Goal: Information Seeking & Learning: Compare options

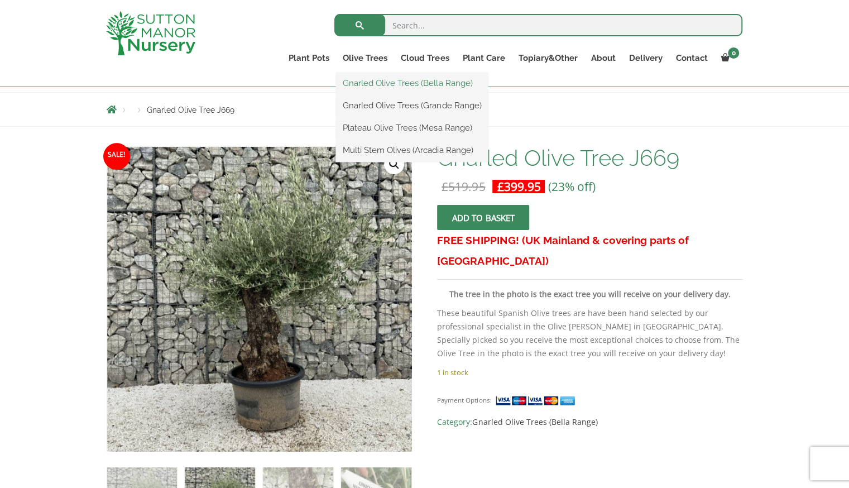
click at [384, 83] on link "Gnarled Olive Trees (Bella Range)" at bounding box center [412, 83] width 152 height 17
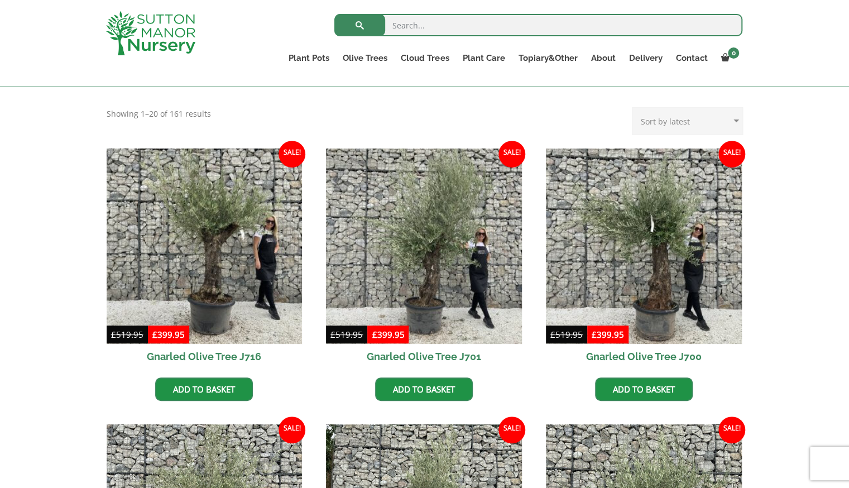
scroll to position [225, 0]
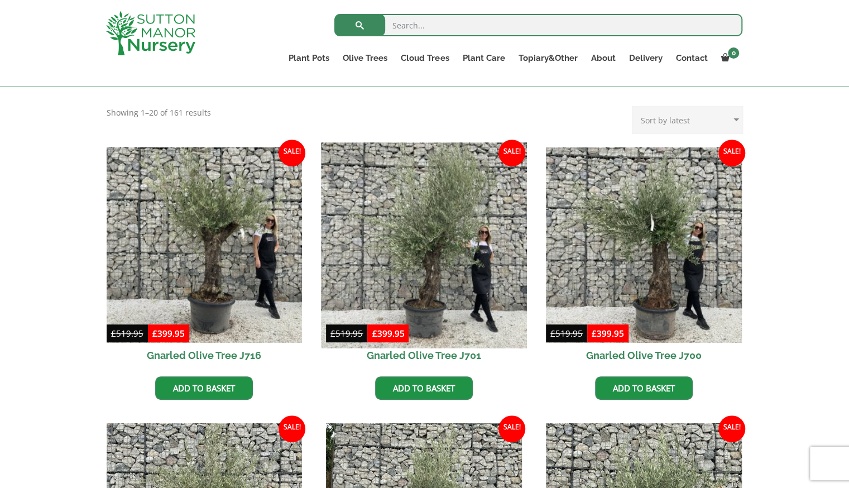
click at [483, 222] on img at bounding box center [423, 244] width 205 height 205
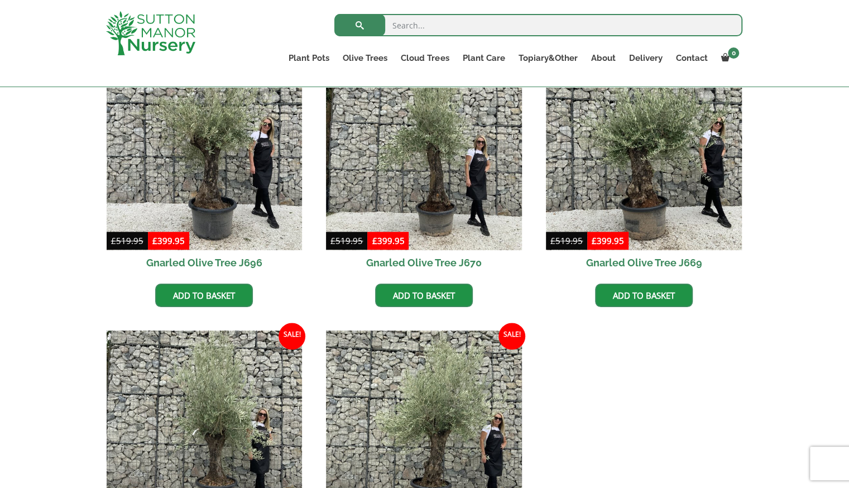
scroll to position [595, 0]
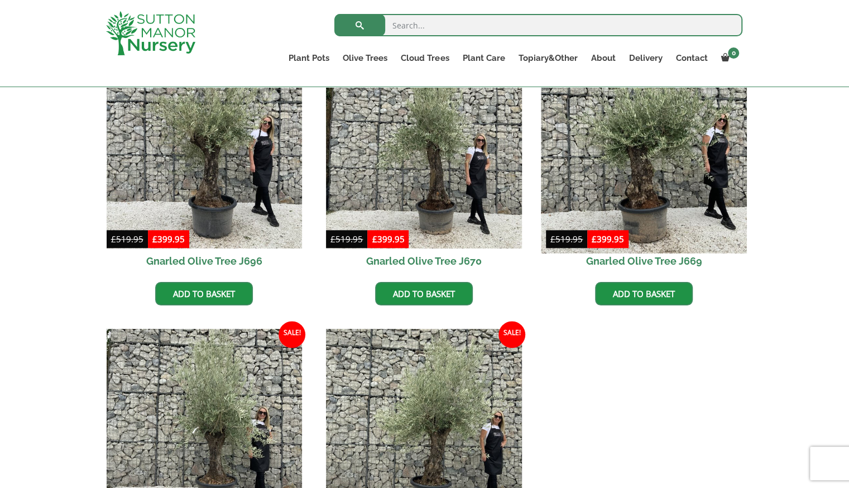
click at [686, 216] on img at bounding box center [643, 150] width 205 height 205
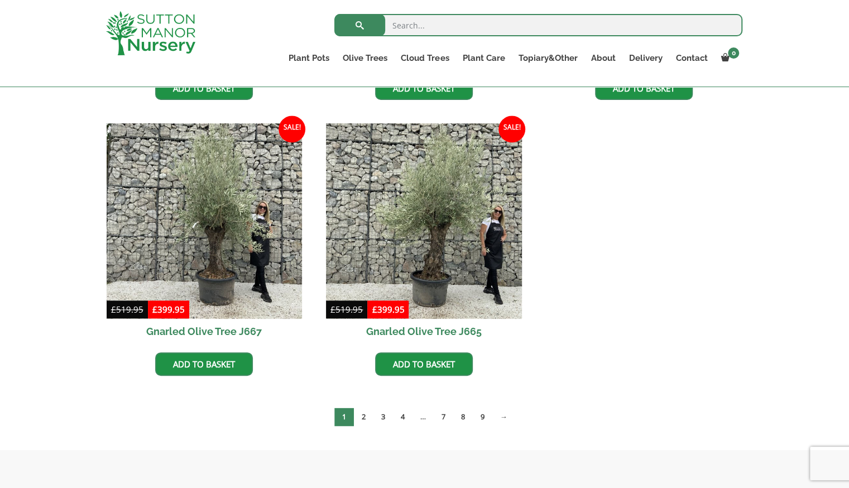
scroll to position [803, 0]
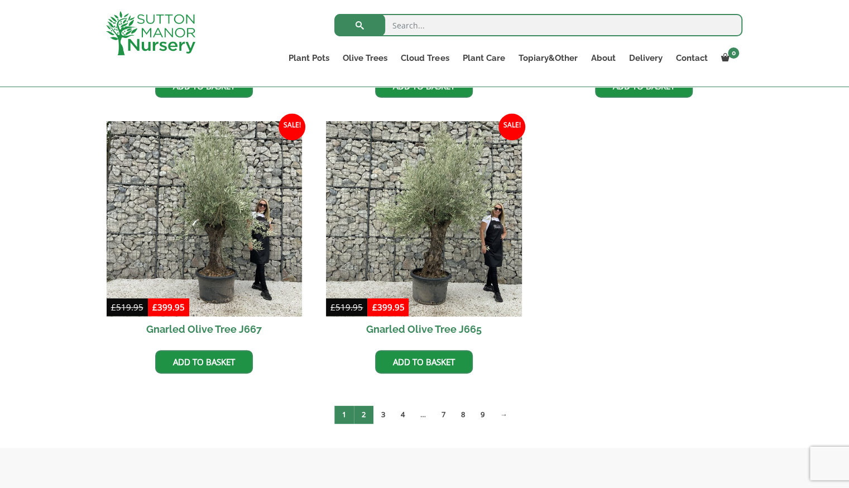
click at [357, 416] on link "2" at bounding box center [364, 414] width 20 height 18
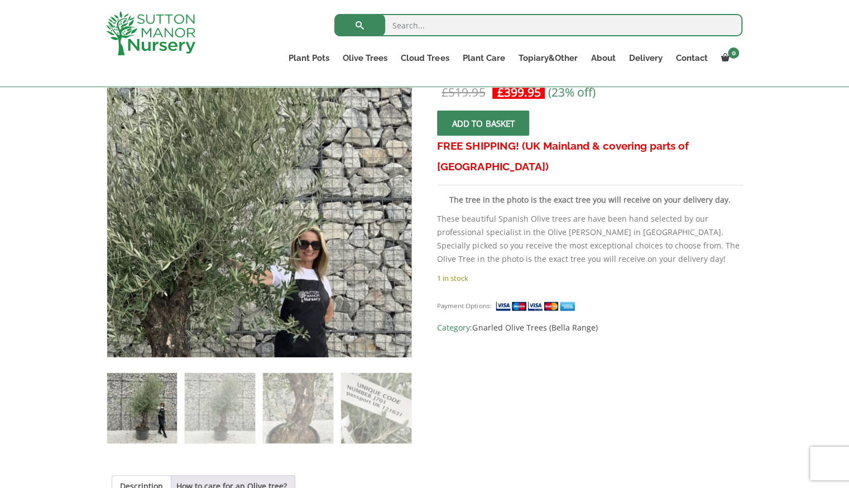
scroll to position [206, 0]
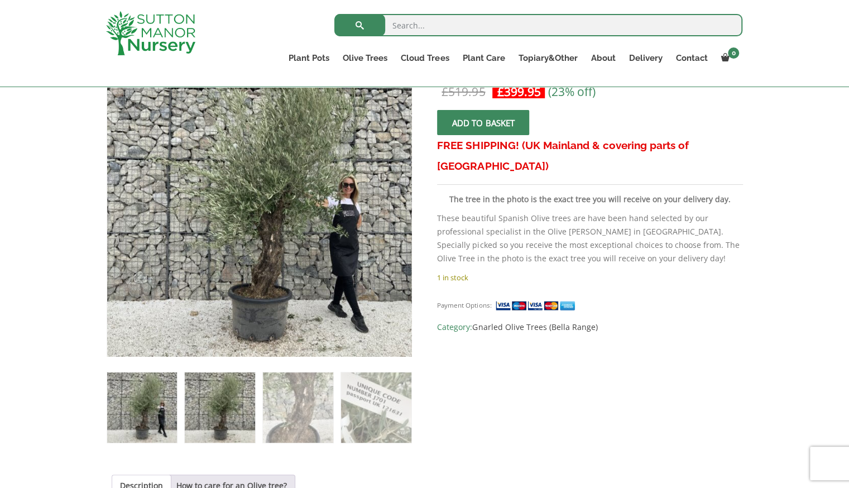
click at [232, 406] on img at bounding box center [220, 407] width 70 height 70
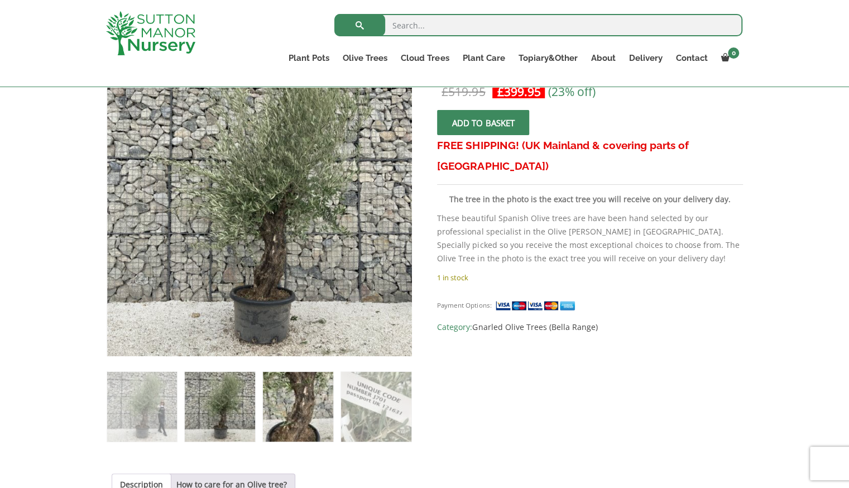
click at [298, 405] on img at bounding box center [298, 407] width 70 height 70
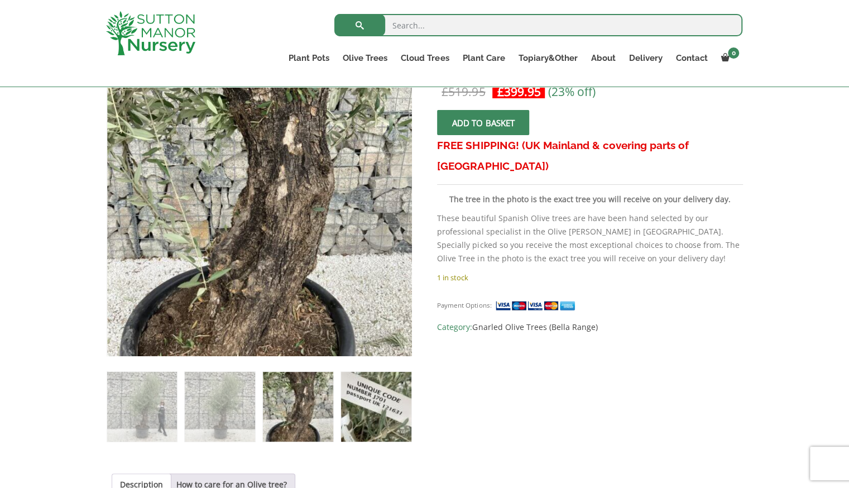
click at [373, 408] on img at bounding box center [376, 407] width 70 height 70
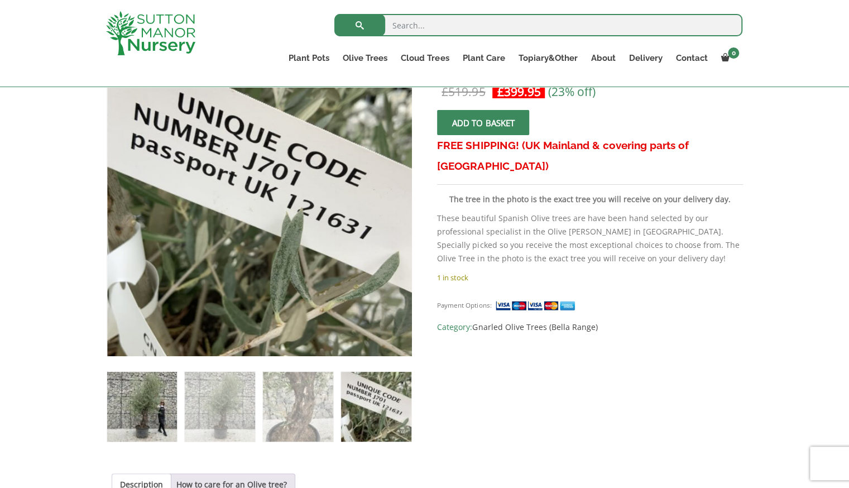
click at [137, 384] on img at bounding box center [142, 407] width 70 height 70
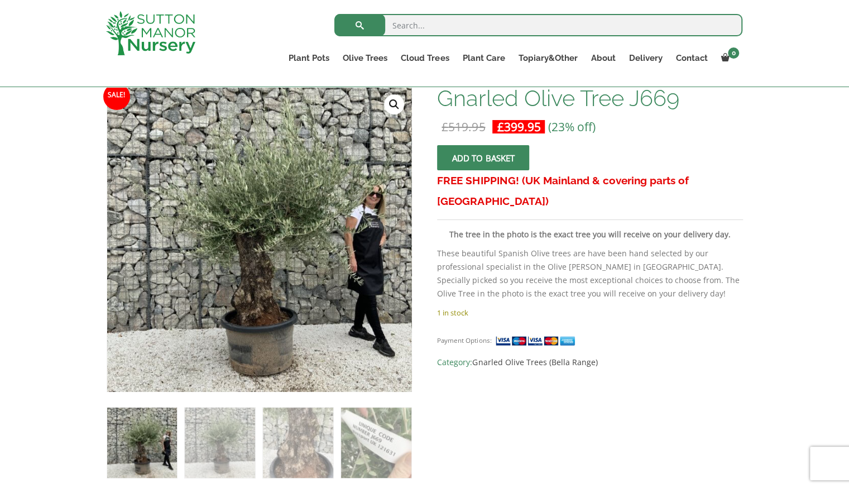
scroll to position [172, 0]
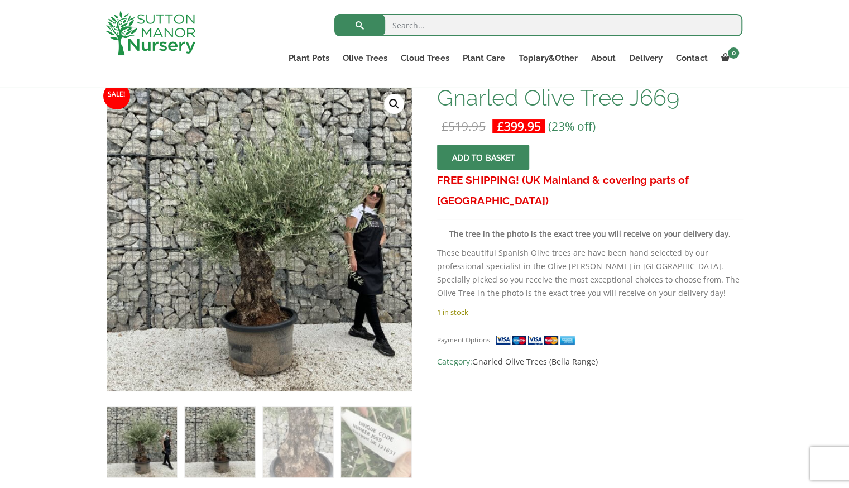
click at [233, 444] on img at bounding box center [220, 442] width 70 height 70
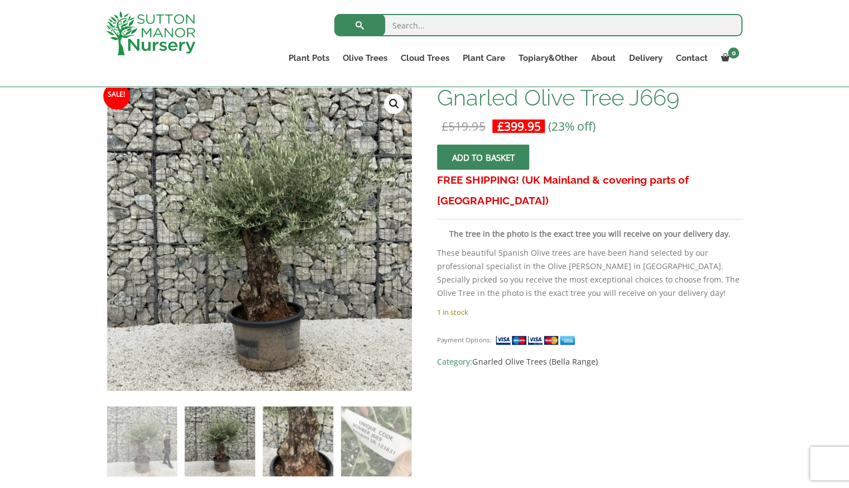
click at [299, 445] on img at bounding box center [298, 441] width 70 height 70
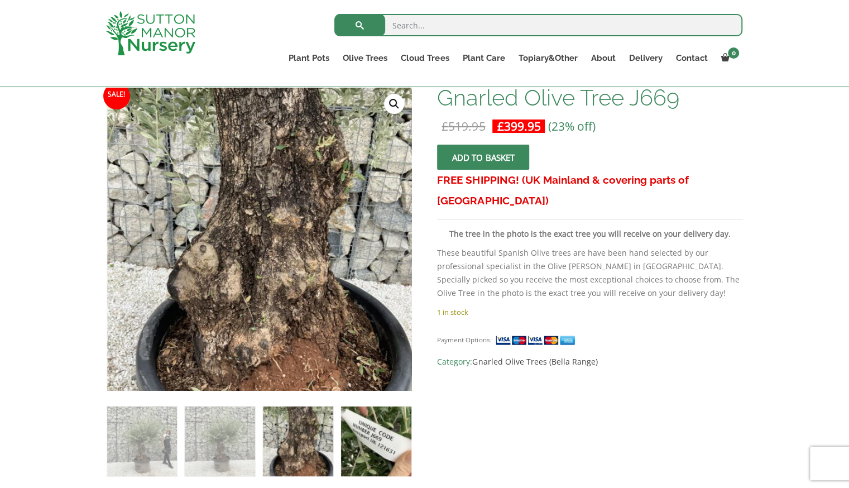
click at [375, 460] on img at bounding box center [376, 441] width 70 height 70
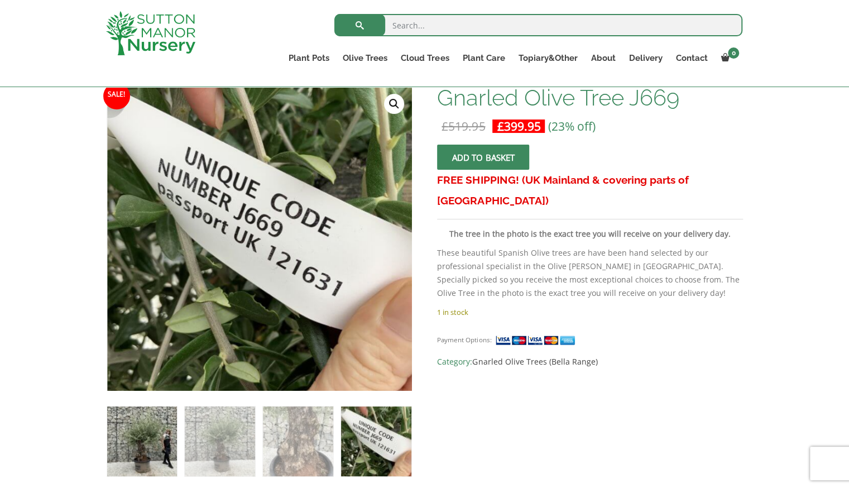
click at [137, 429] on img at bounding box center [142, 441] width 70 height 70
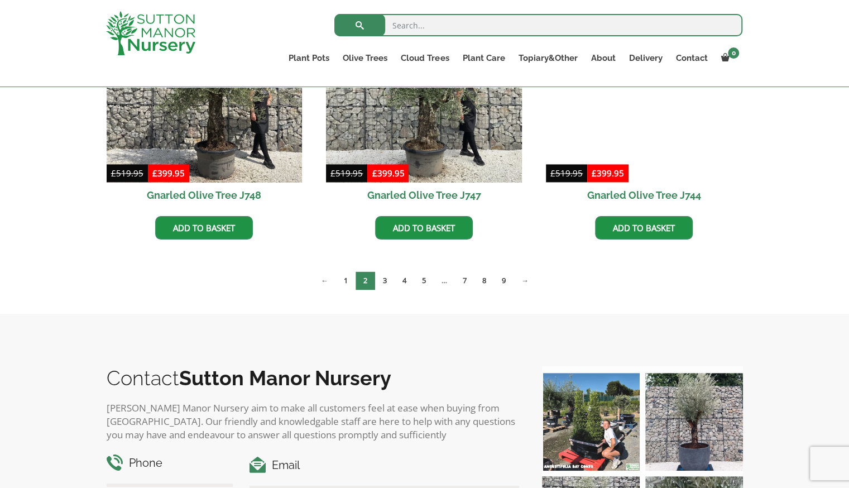
scroll to position [939, 0]
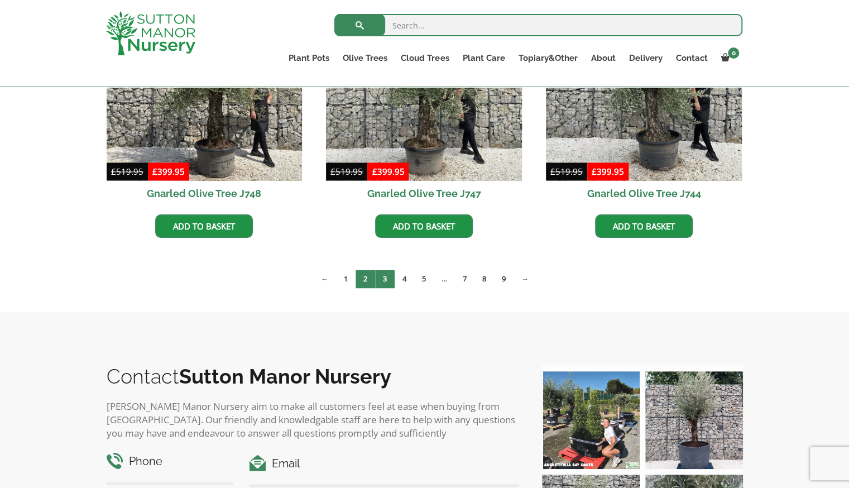
click at [383, 281] on link "3" at bounding box center [385, 279] width 20 height 18
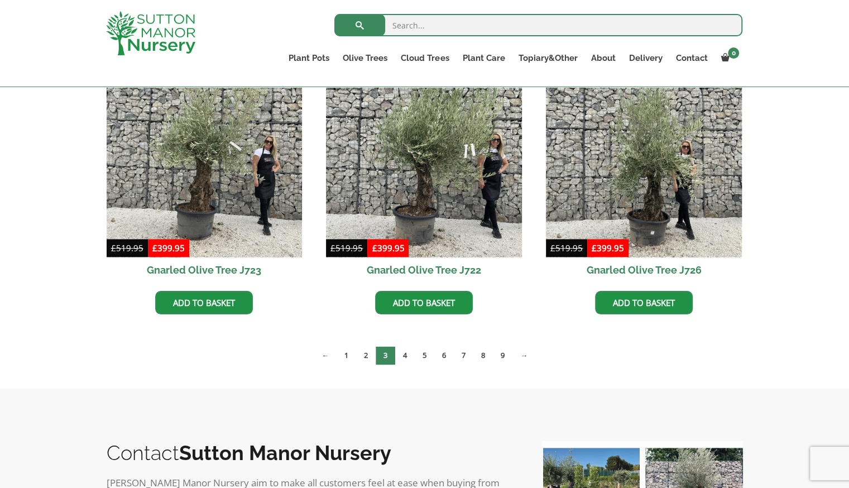
scroll to position [863, 0]
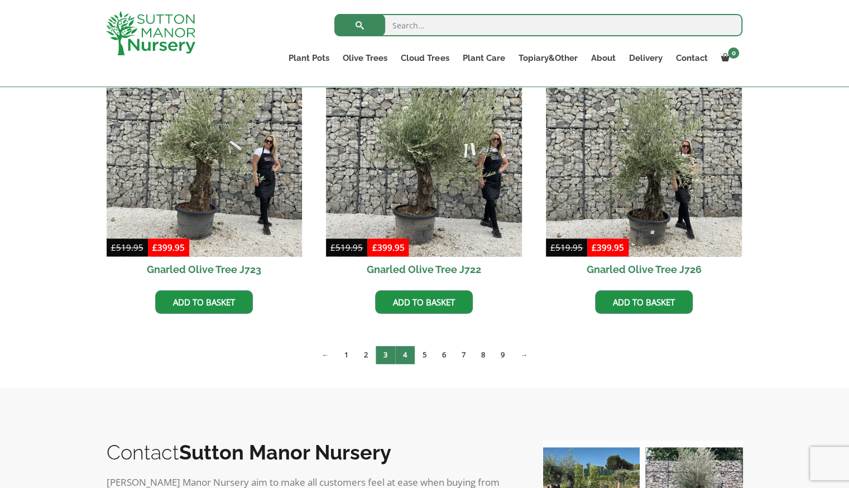
click at [408, 356] on link "4" at bounding box center [405, 354] width 20 height 18
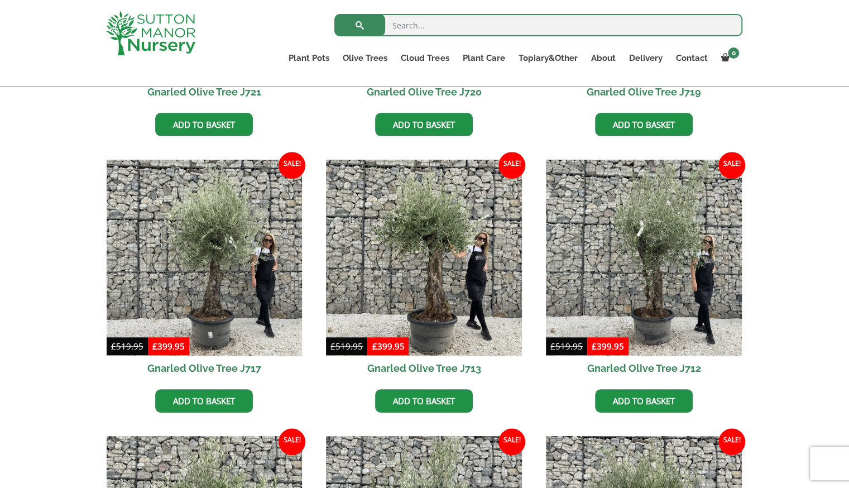
scroll to position [489, 0]
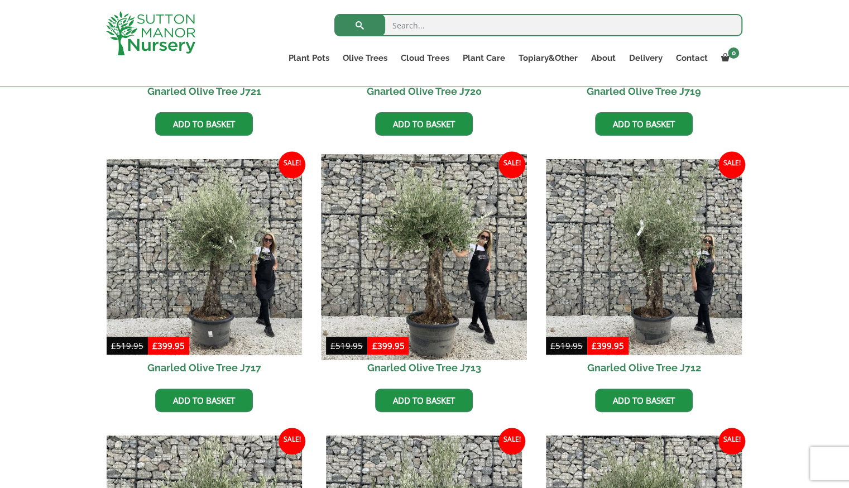
click at [470, 263] on img at bounding box center [423, 257] width 205 height 205
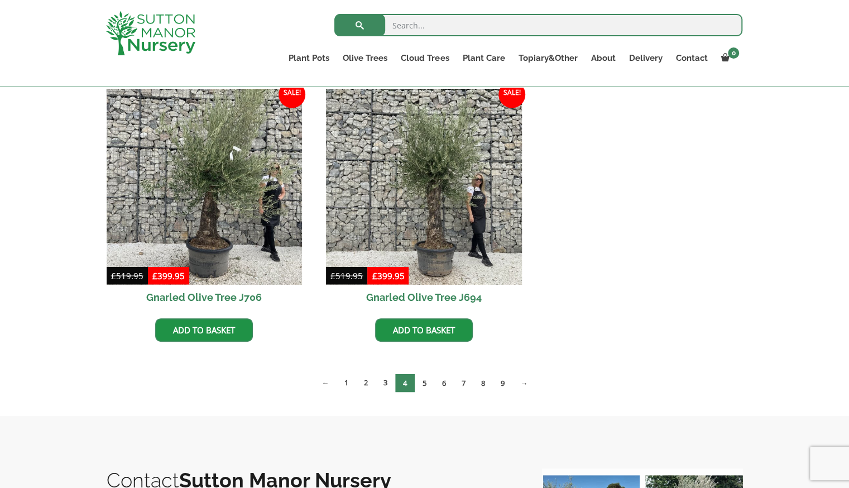
scroll to position [1112, 0]
click at [424, 384] on link "5" at bounding box center [425, 382] width 20 height 18
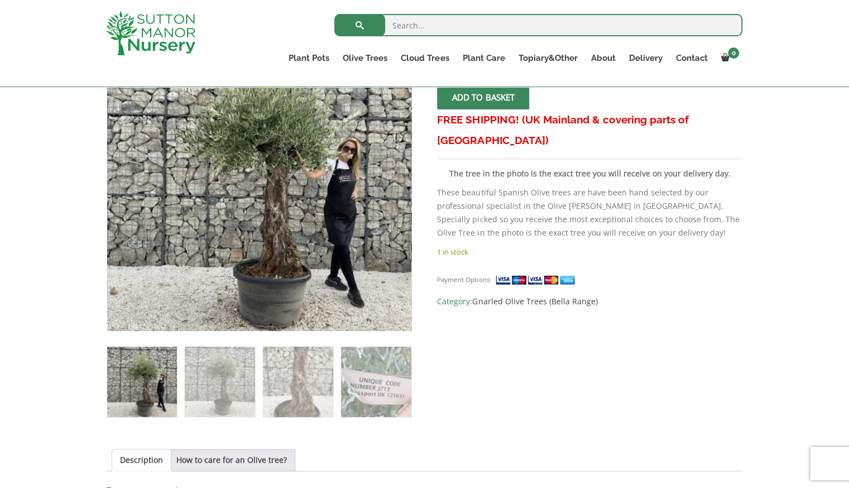
scroll to position [233, 0]
click at [320, 384] on img at bounding box center [298, 381] width 70 height 70
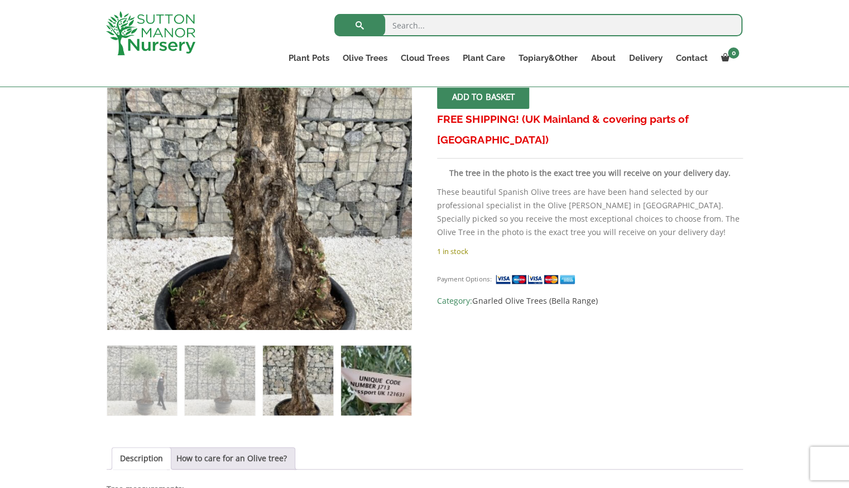
click at [372, 384] on img at bounding box center [376, 380] width 70 height 70
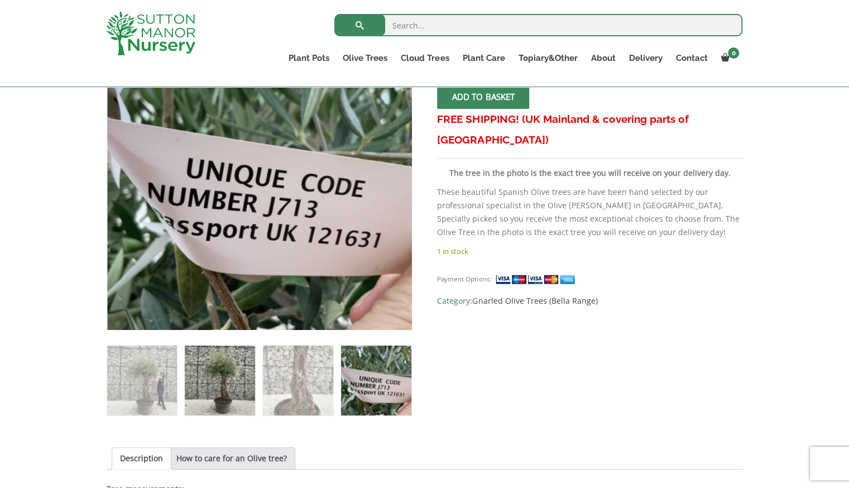
click at [231, 385] on img at bounding box center [220, 380] width 70 height 70
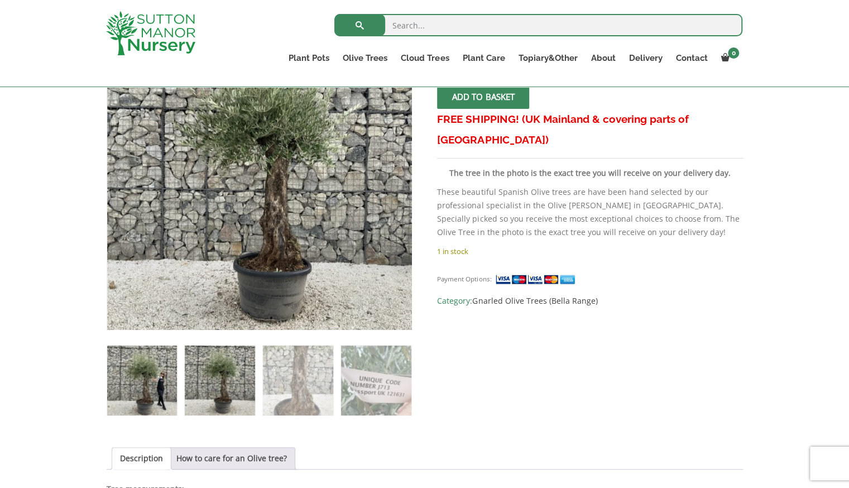
click at [161, 379] on img at bounding box center [142, 380] width 70 height 70
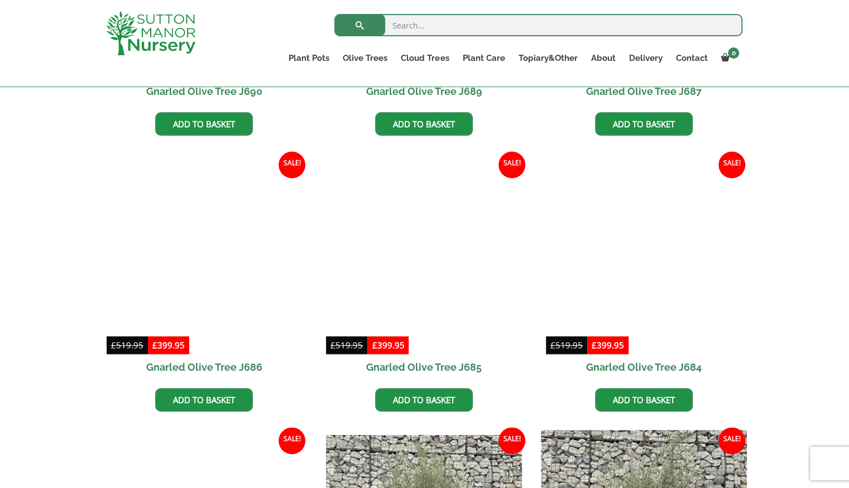
scroll to position [757, 0]
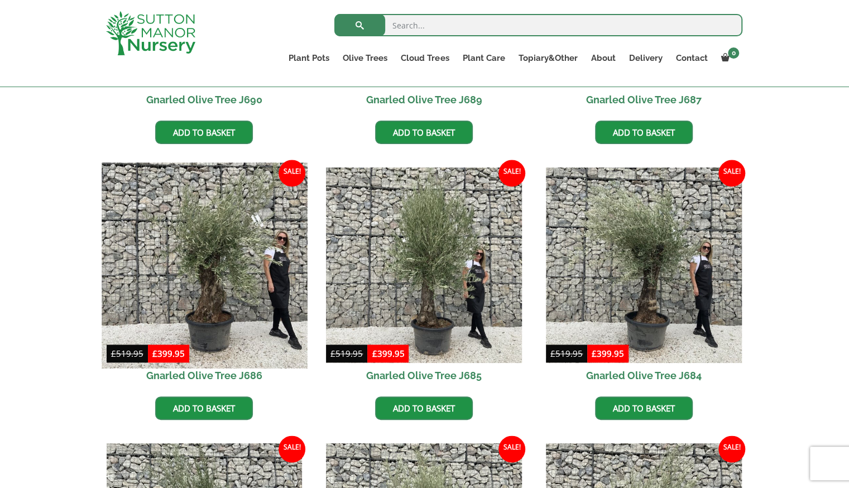
click at [204, 249] on img at bounding box center [204, 264] width 205 height 205
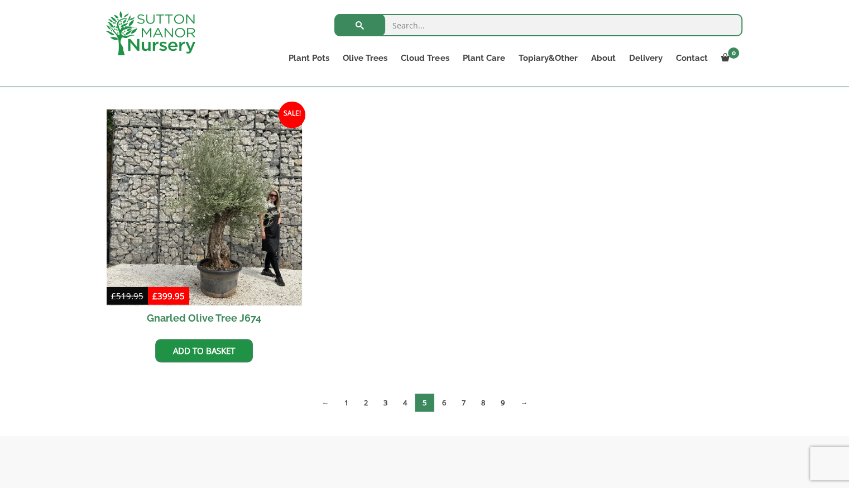
scroll to position [1647, 0]
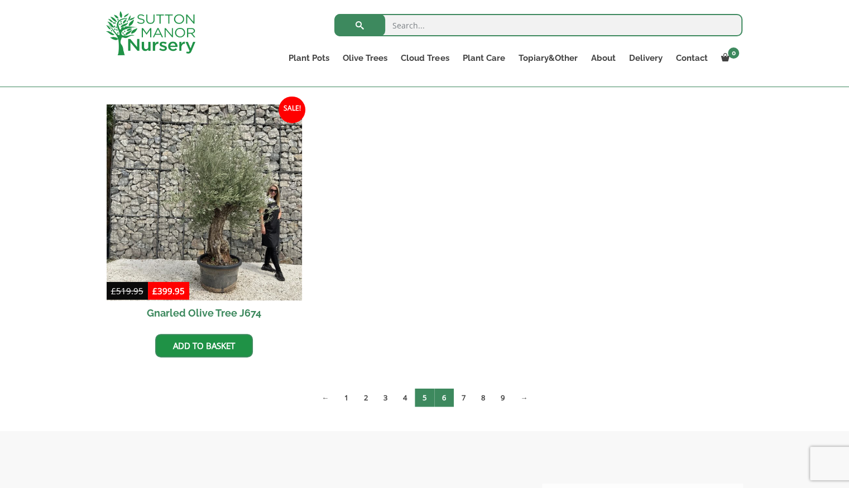
click at [446, 401] on link "6" at bounding box center [444, 397] width 20 height 18
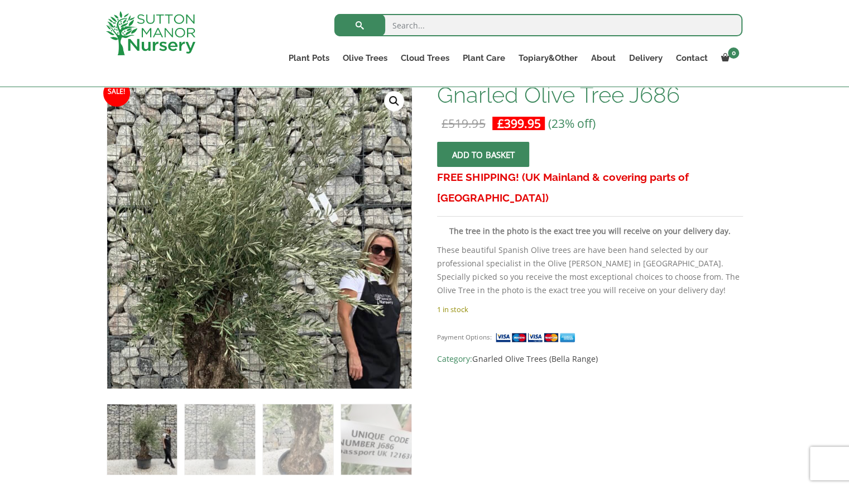
scroll to position [179, 0]
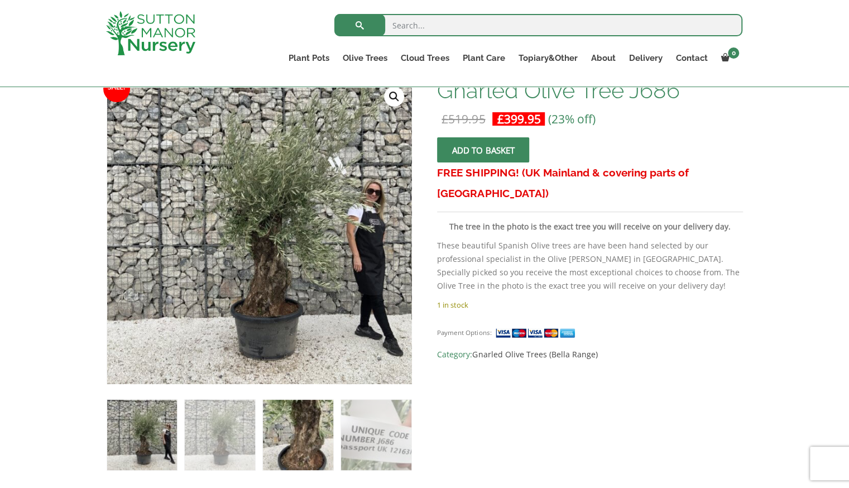
click at [315, 431] on img at bounding box center [298, 435] width 70 height 70
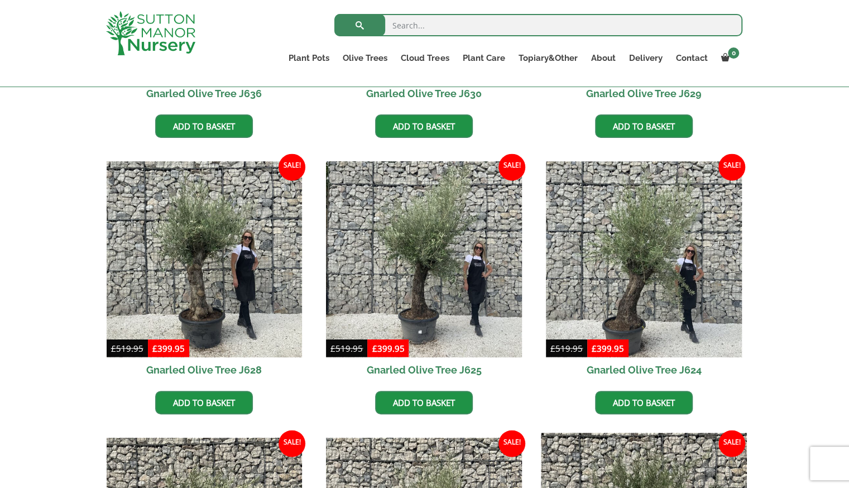
scroll to position [1028, 0]
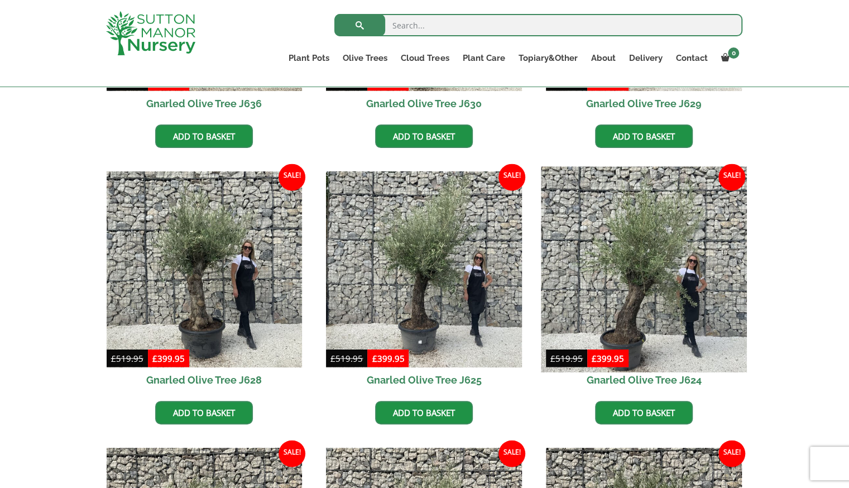
click at [629, 245] on img at bounding box center [643, 268] width 205 height 205
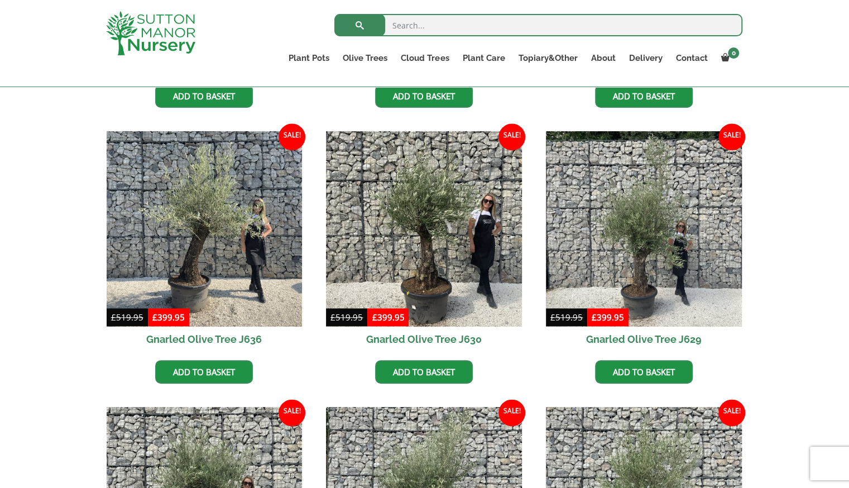
scroll to position [794, 0]
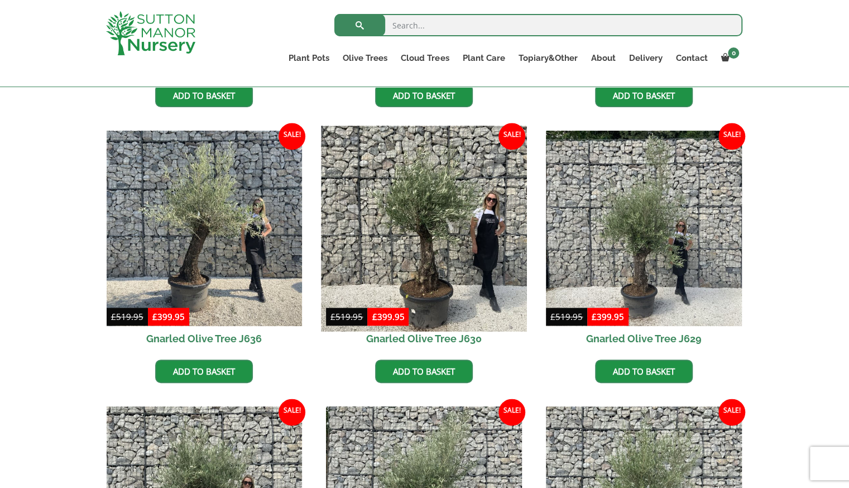
click at [458, 276] on img at bounding box center [423, 228] width 205 height 205
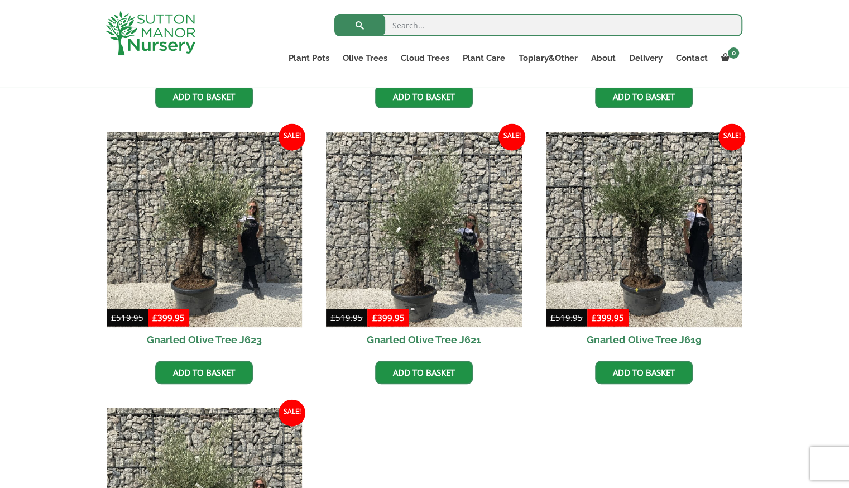
scroll to position [1344, 0]
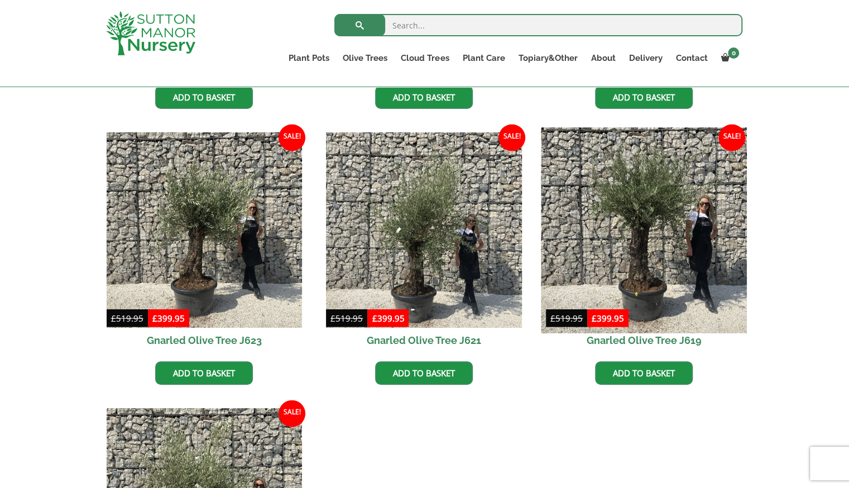
click at [684, 182] on img at bounding box center [643, 229] width 205 height 205
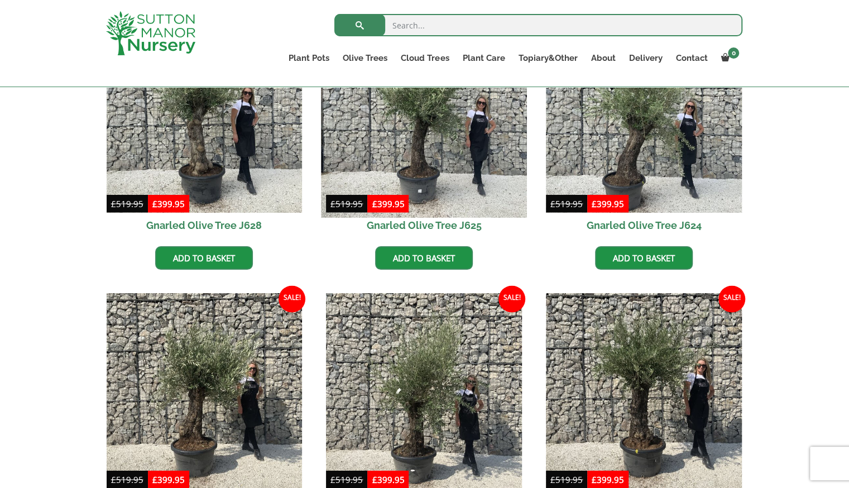
scroll to position [1211, 0]
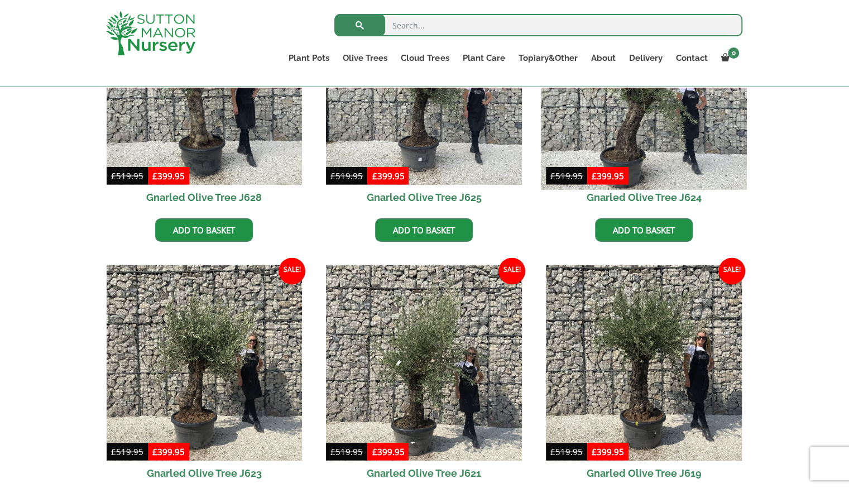
click at [674, 143] on img at bounding box center [643, 86] width 205 height 205
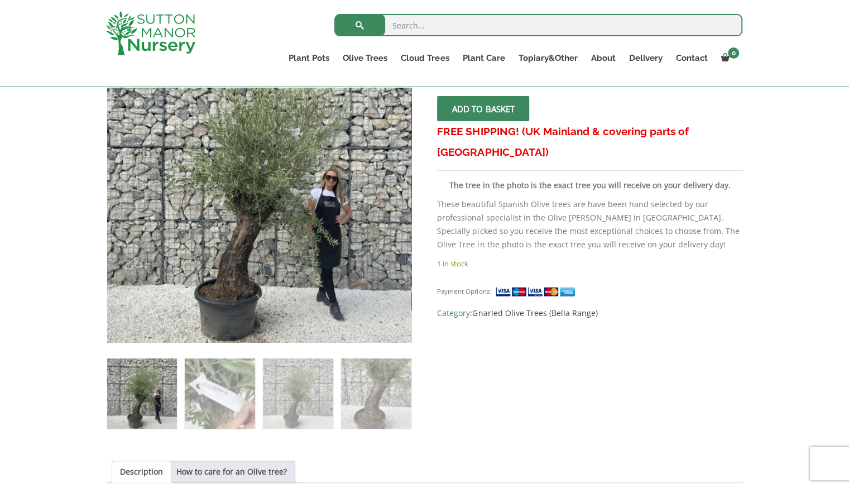
scroll to position [235, 0]
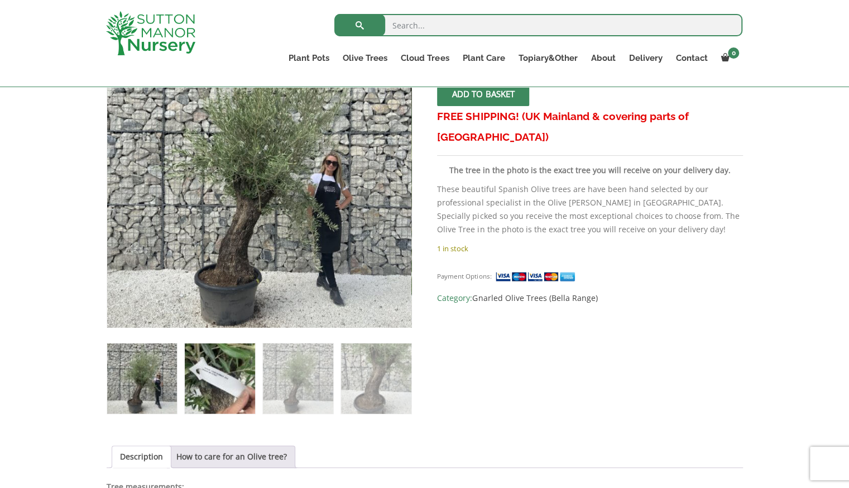
click at [224, 368] on img at bounding box center [220, 378] width 70 height 70
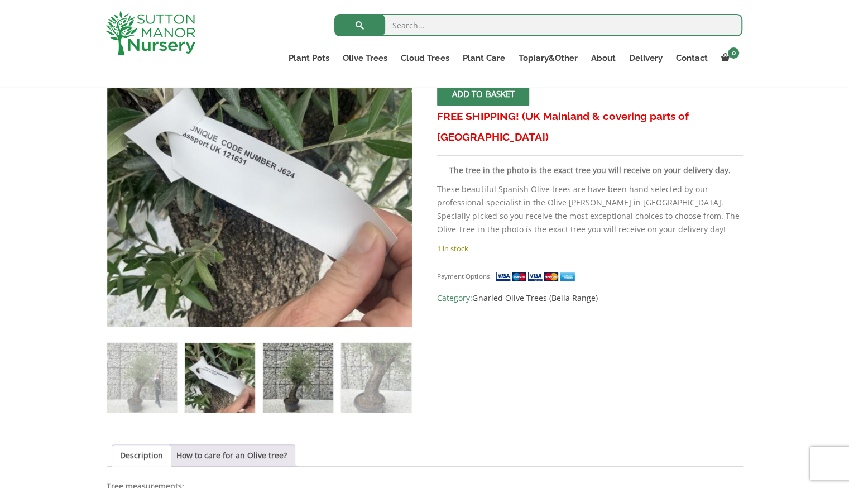
click at [319, 374] on img at bounding box center [298, 378] width 70 height 70
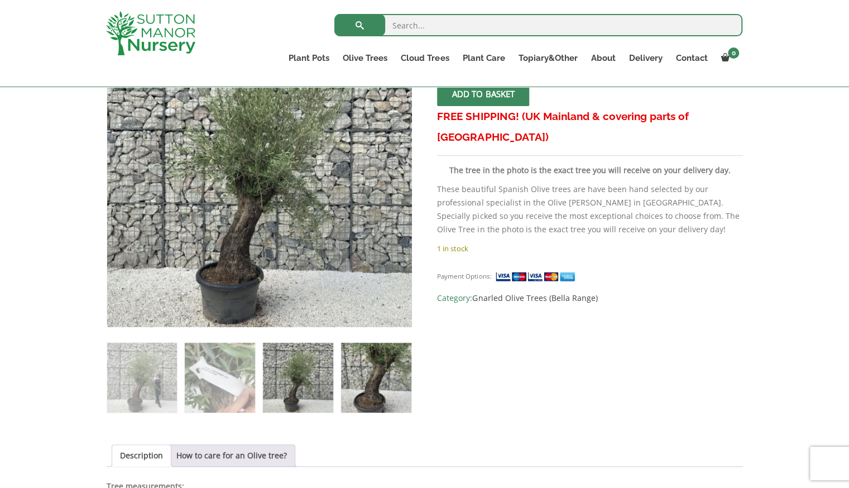
click at [393, 376] on img at bounding box center [376, 378] width 70 height 70
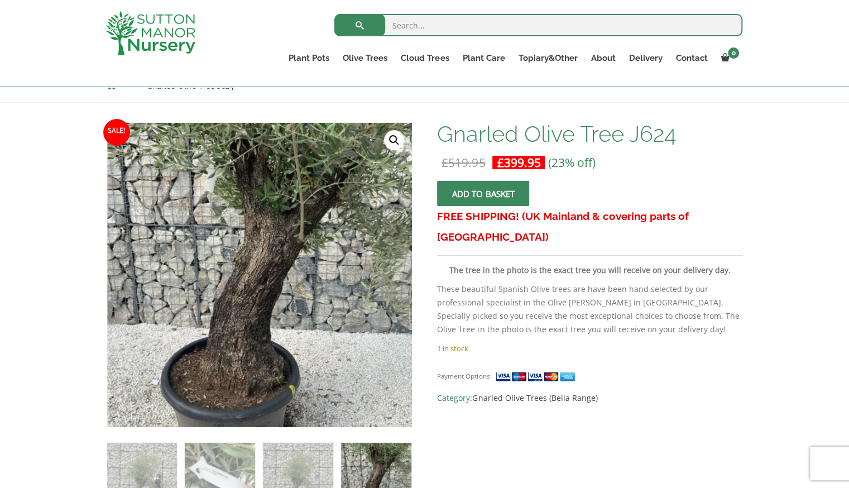
scroll to position [136, 0]
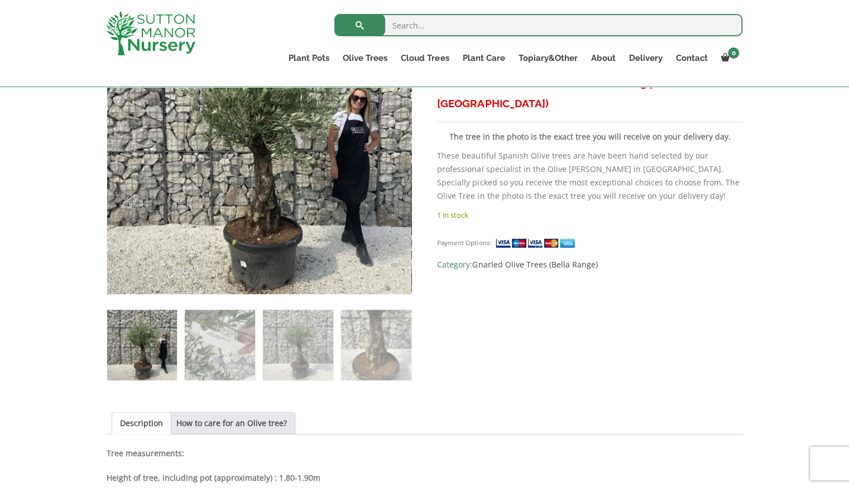
scroll to position [287, 0]
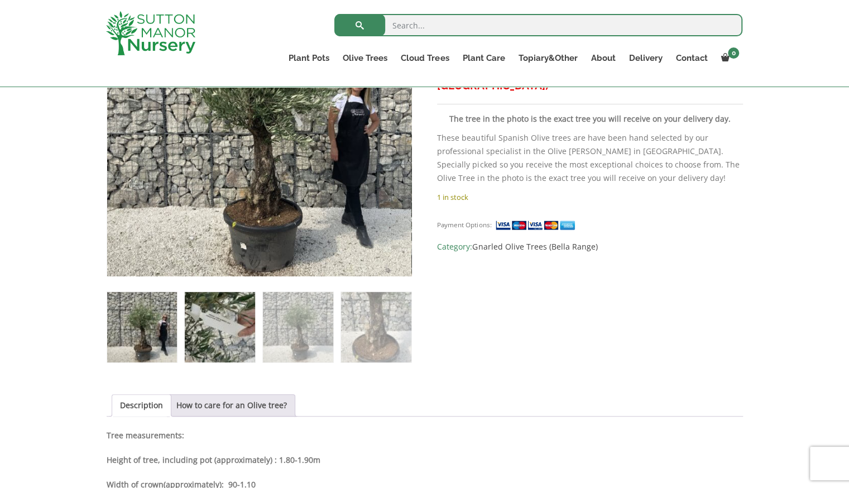
click at [225, 318] on img at bounding box center [220, 327] width 70 height 70
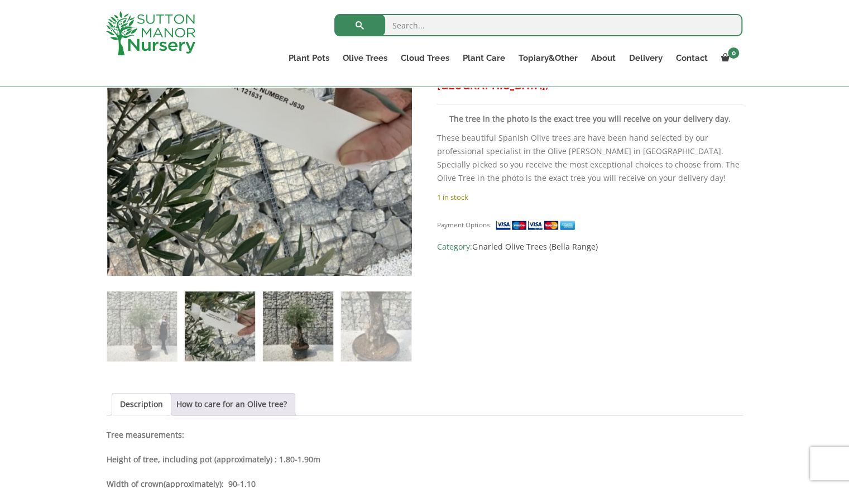
click at [300, 338] on img at bounding box center [298, 326] width 70 height 70
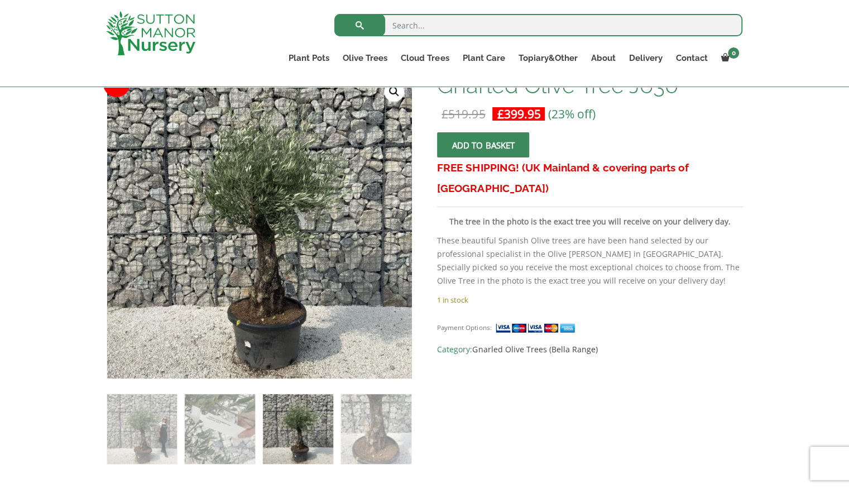
scroll to position [185, 0]
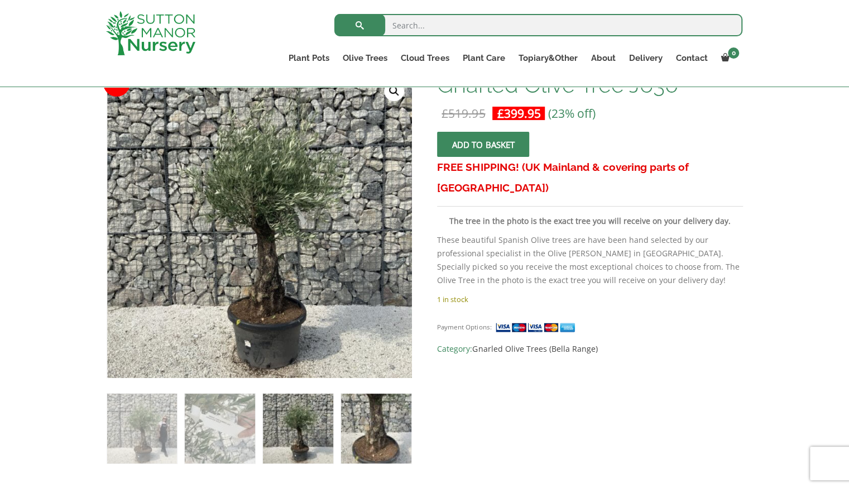
click at [397, 437] on img at bounding box center [376, 428] width 70 height 70
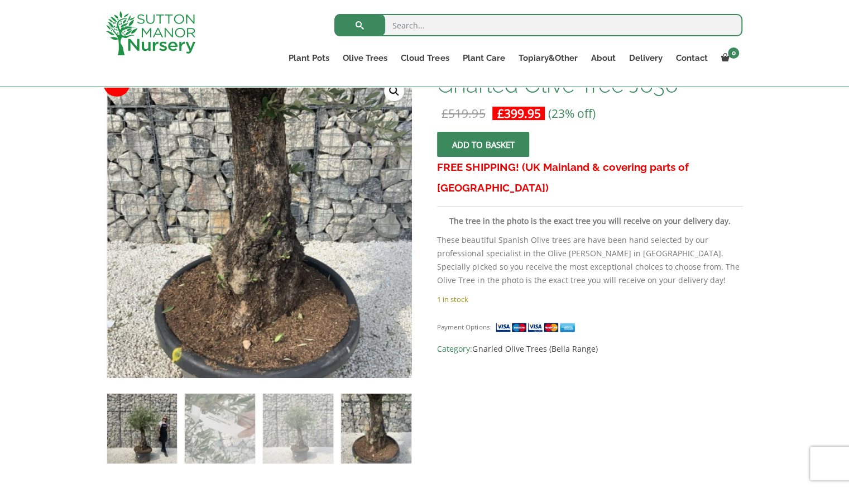
scroll to position [172, 0]
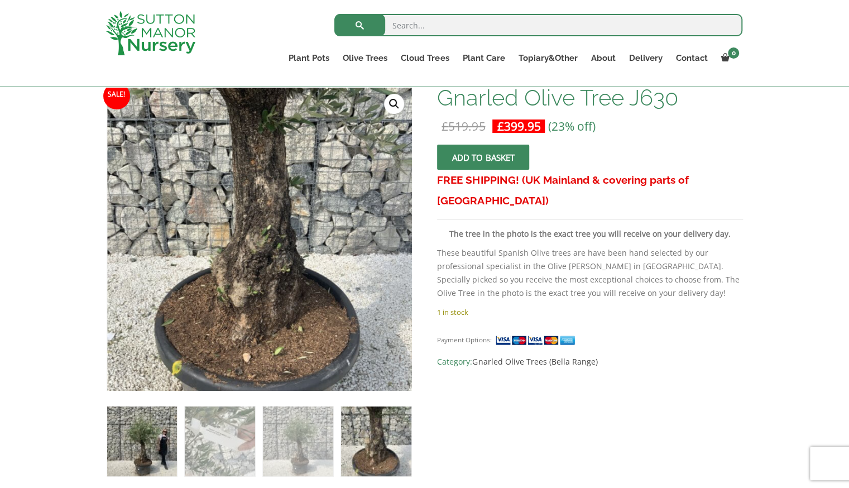
click at [157, 442] on img at bounding box center [142, 441] width 70 height 70
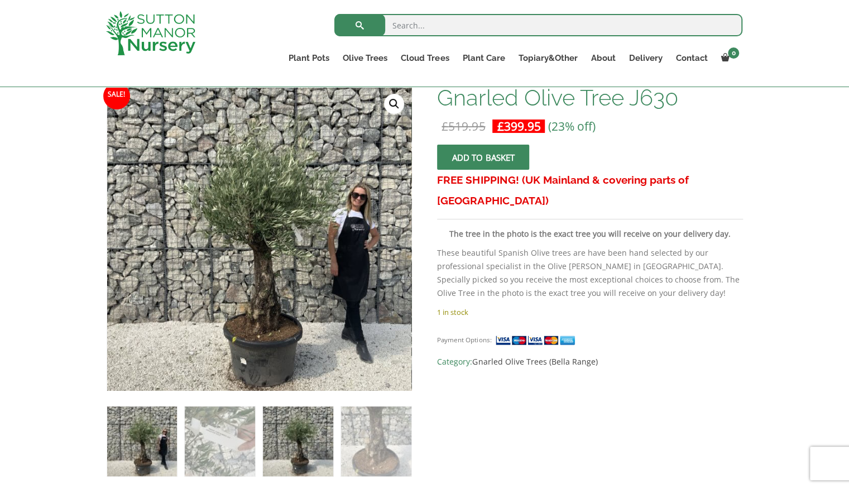
click at [278, 429] on img at bounding box center [298, 441] width 70 height 70
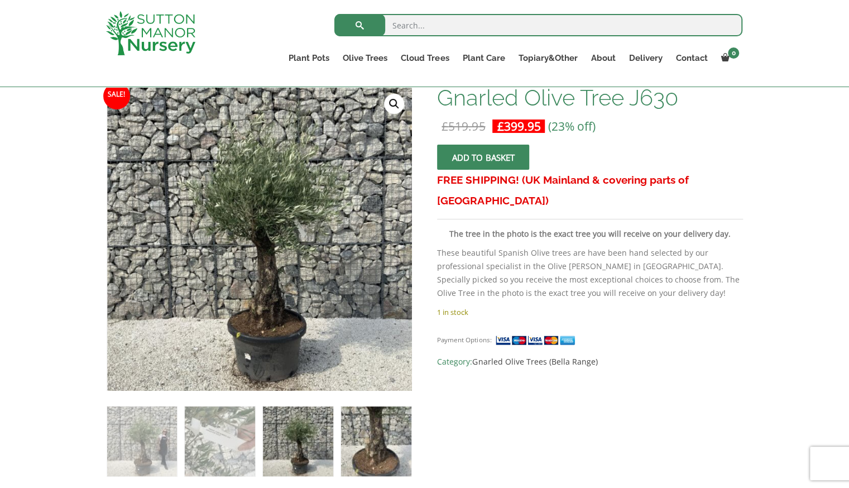
click at [367, 421] on img at bounding box center [376, 441] width 70 height 70
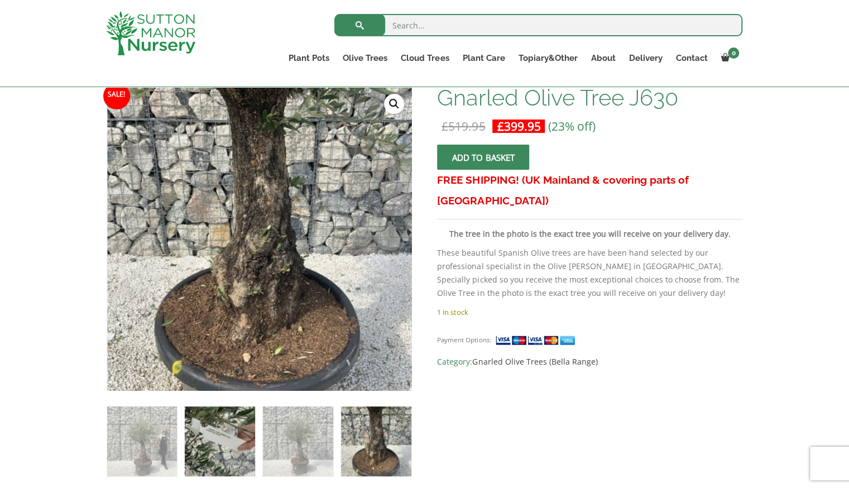
click at [215, 440] on img at bounding box center [220, 441] width 70 height 70
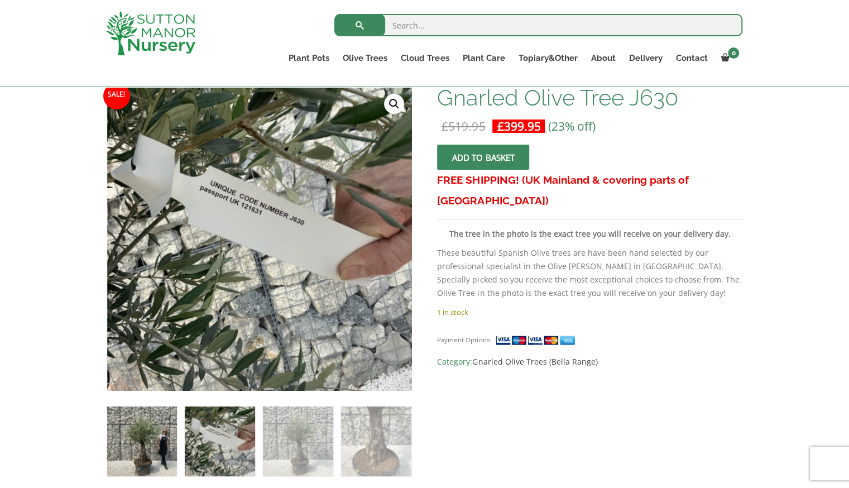
click at [165, 448] on img at bounding box center [142, 441] width 70 height 70
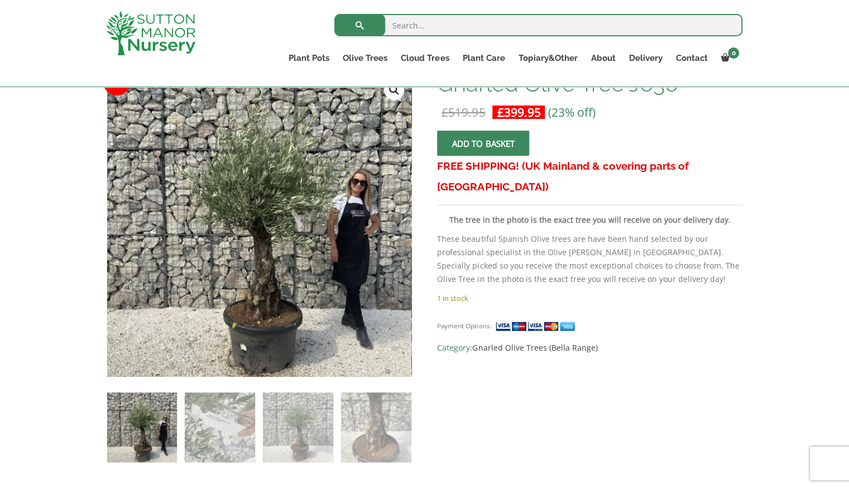
scroll to position [213, 0]
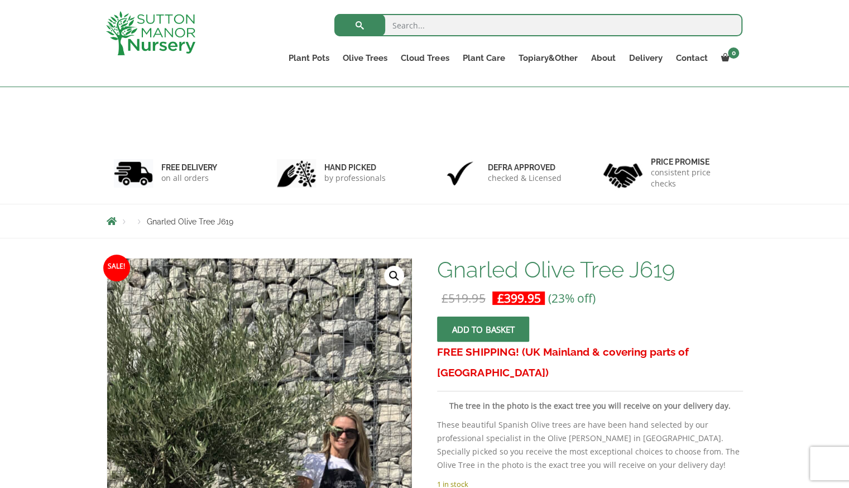
scroll to position [209, 0]
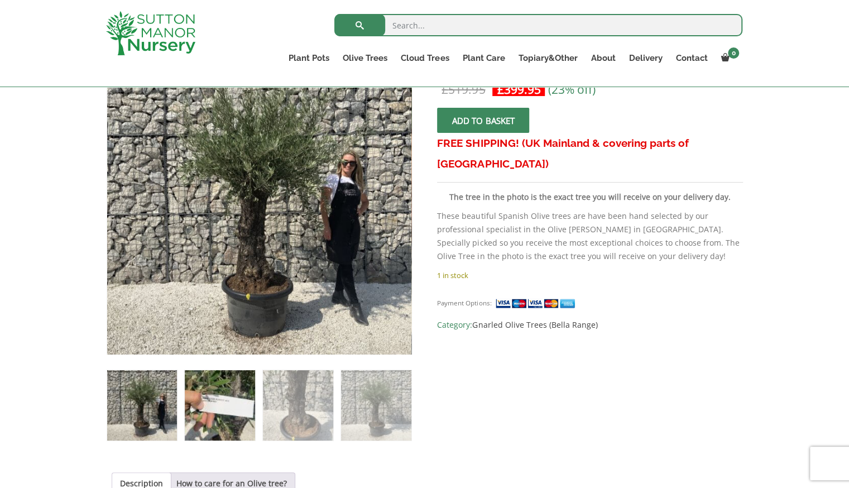
click at [235, 400] on img at bounding box center [220, 405] width 70 height 70
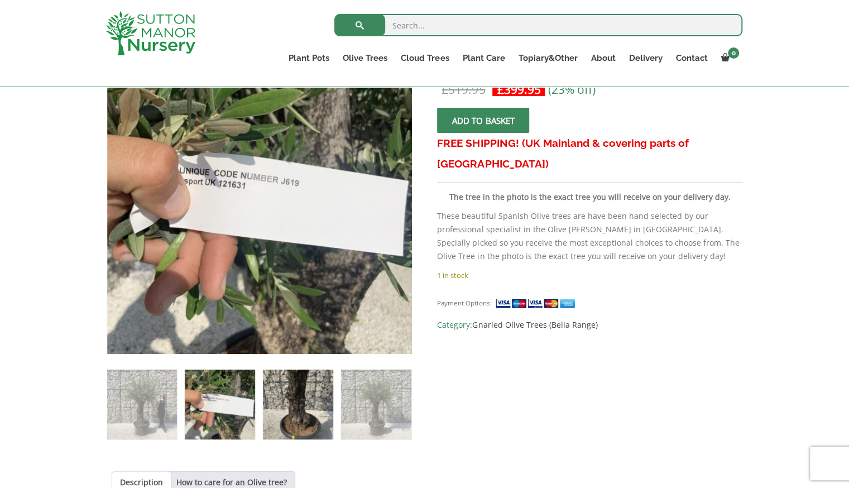
click at [297, 405] on img at bounding box center [298, 404] width 70 height 70
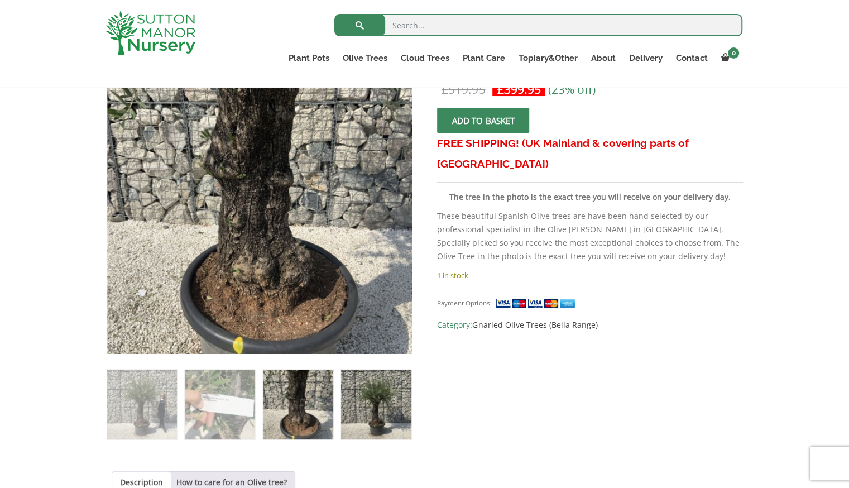
click at [355, 408] on img at bounding box center [376, 404] width 70 height 70
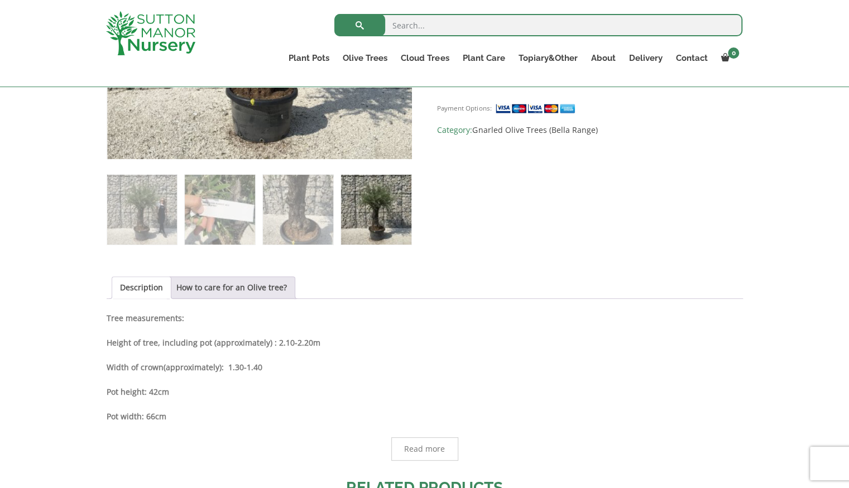
scroll to position [404, 0]
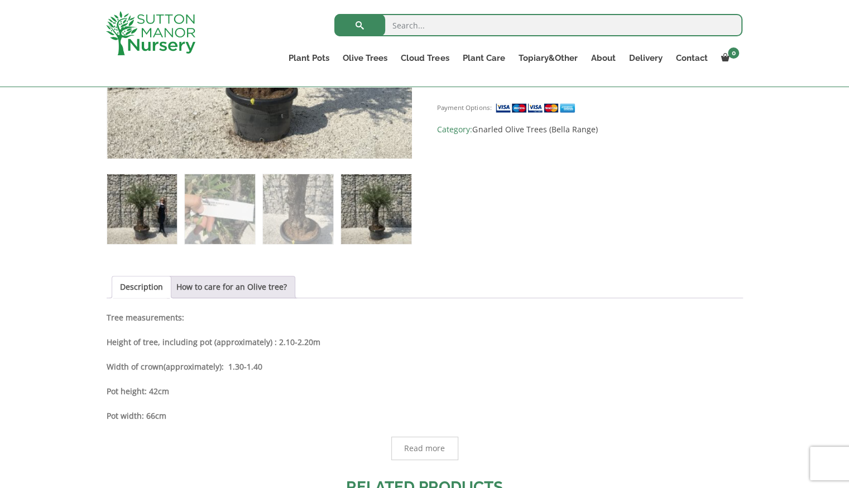
click at [140, 186] on img at bounding box center [142, 209] width 70 height 70
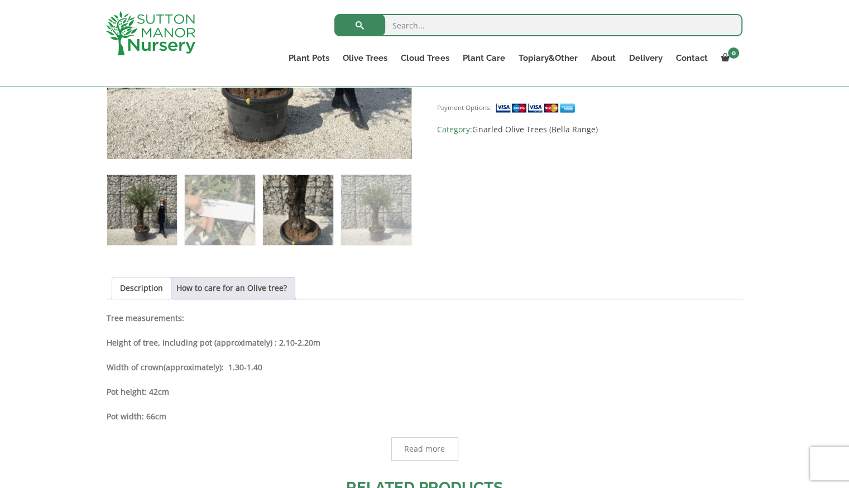
click at [290, 187] on img at bounding box center [298, 210] width 70 height 70
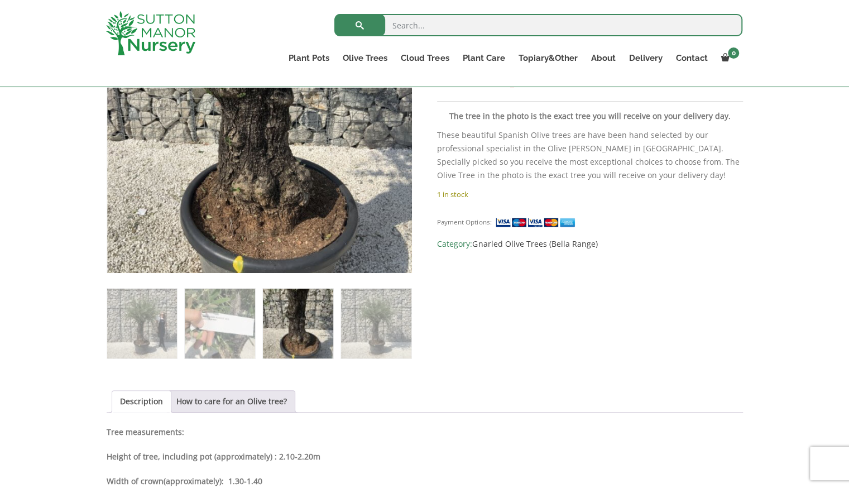
scroll to position [291, 0]
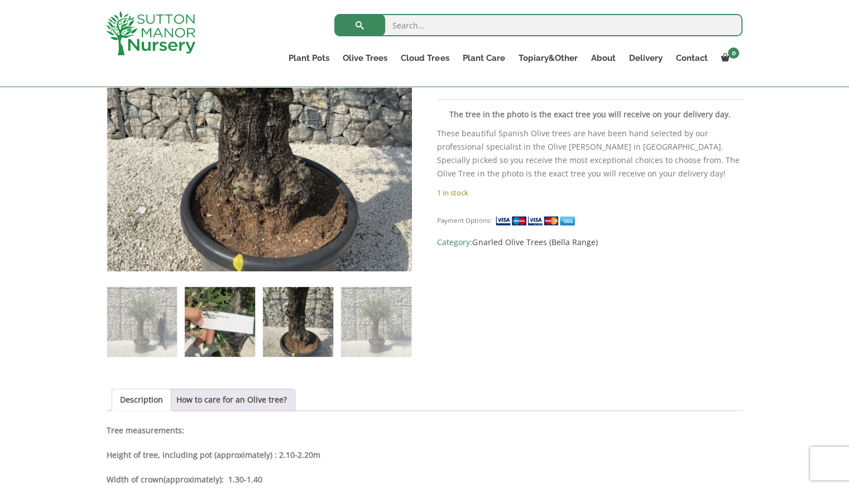
click at [195, 309] on img at bounding box center [220, 322] width 70 height 70
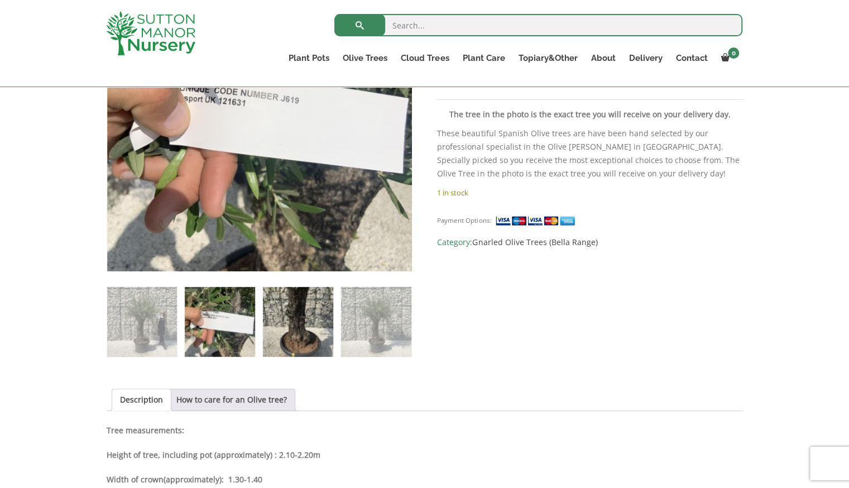
click at [292, 324] on img at bounding box center [298, 322] width 70 height 70
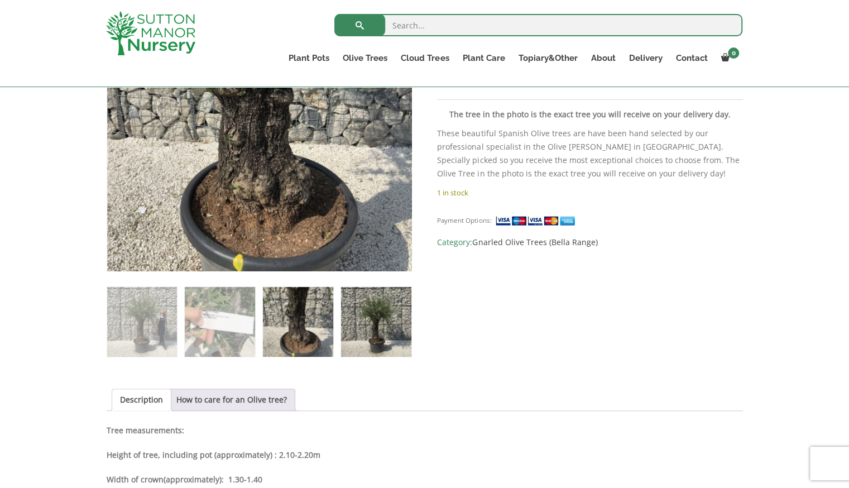
click at [364, 333] on img at bounding box center [376, 322] width 70 height 70
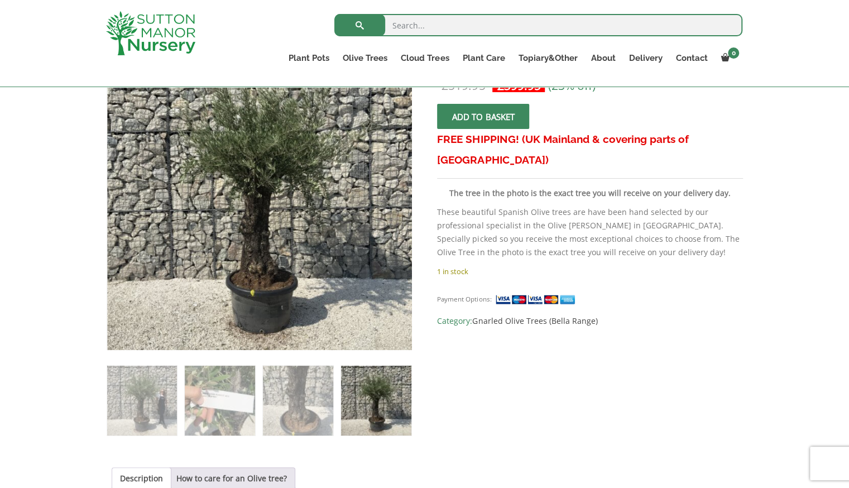
scroll to position [213, 0]
click at [381, 384] on img at bounding box center [376, 400] width 70 height 70
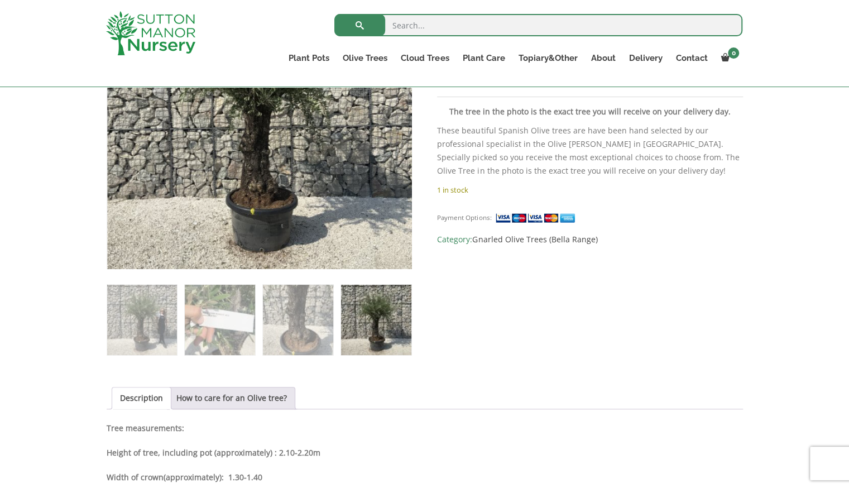
scroll to position [295, 0]
click at [124, 309] on img at bounding box center [142, 319] width 70 height 70
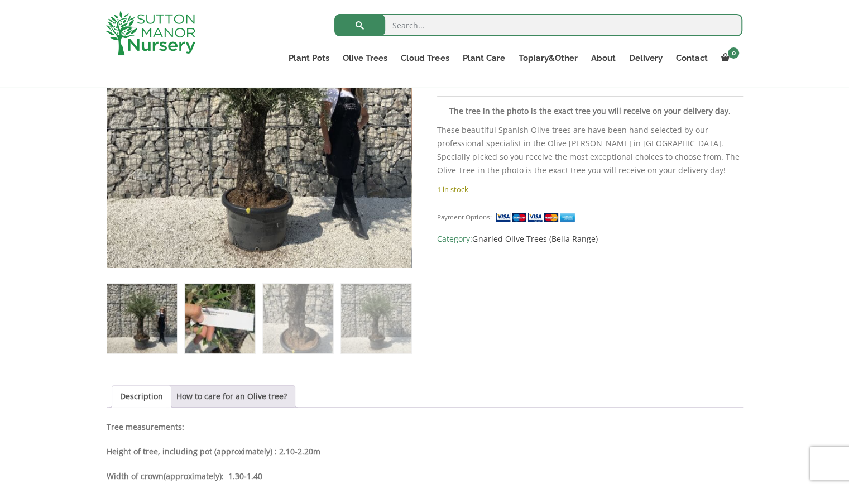
click at [201, 311] on img at bounding box center [220, 318] width 70 height 70
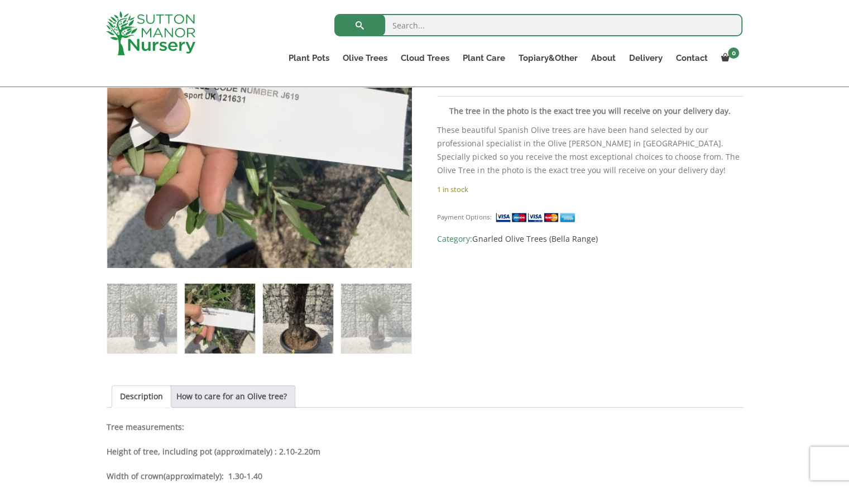
click at [319, 301] on img at bounding box center [298, 318] width 70 height 70
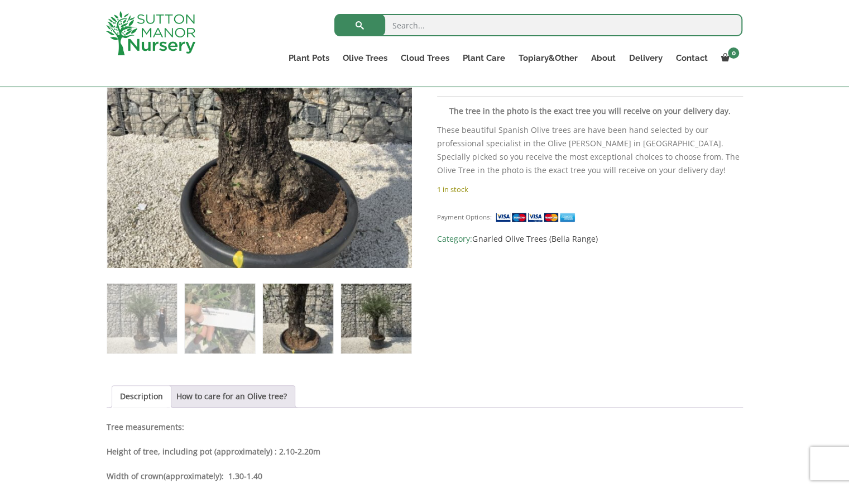
click at [385, 323] on img at bounding box center [376, 318] width 70 height 70
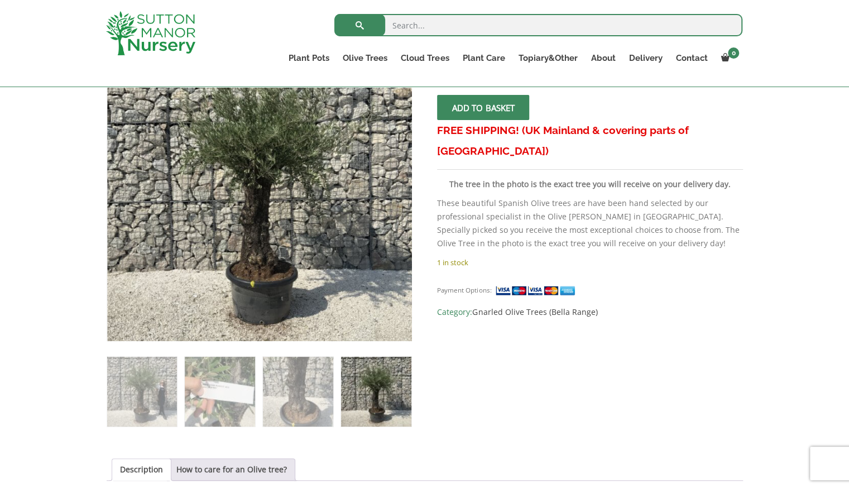
scroll to position [221, 0]
click at [393, 388] on img at bounding box center [376, 392] width 70 height 70
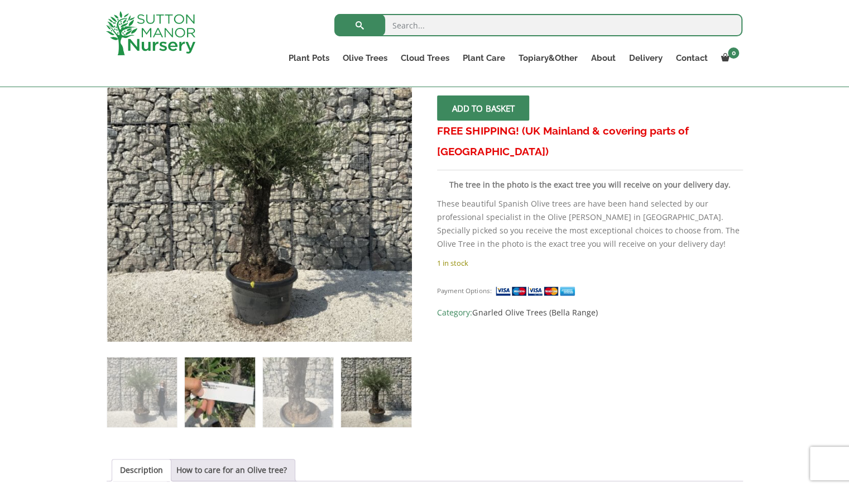
click at [237, 384] on img at bounding box center [220, 392] width 70 height 70
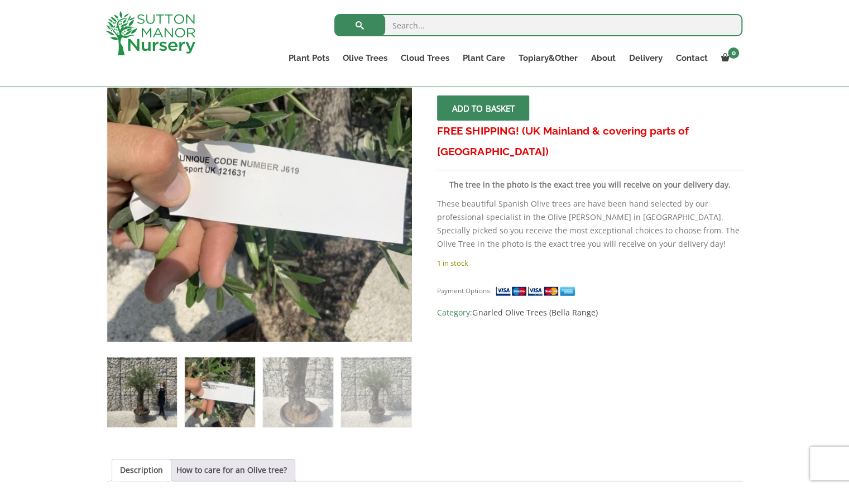
click at [121, 371] on img at bounding box center [142, 392] width 70 height 70
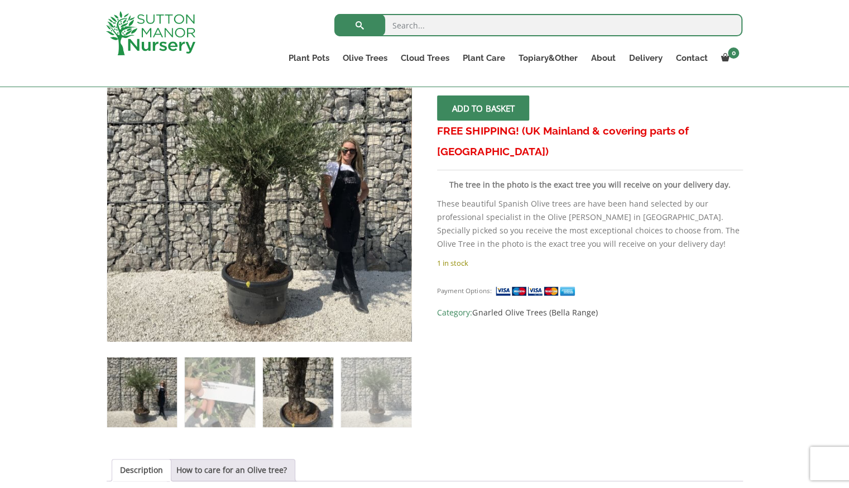
click at [314, 387] on img at bounding box center [298, 392] width 70 height 70
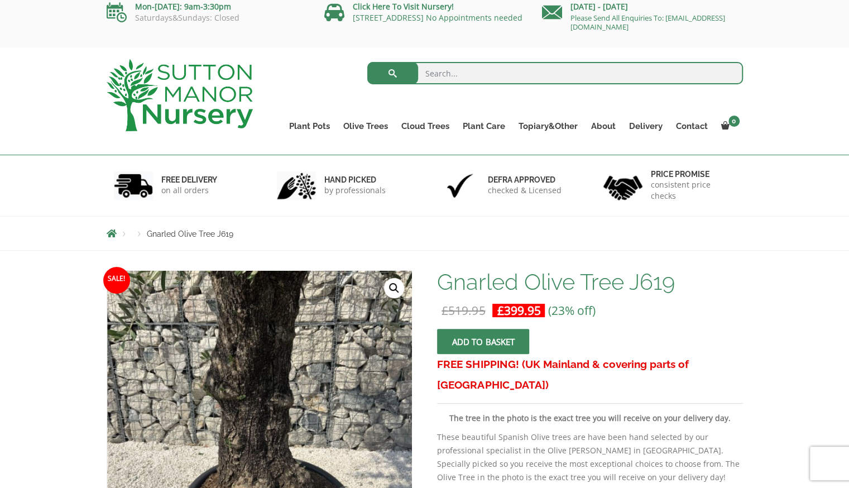
scroll to position [7, 0]
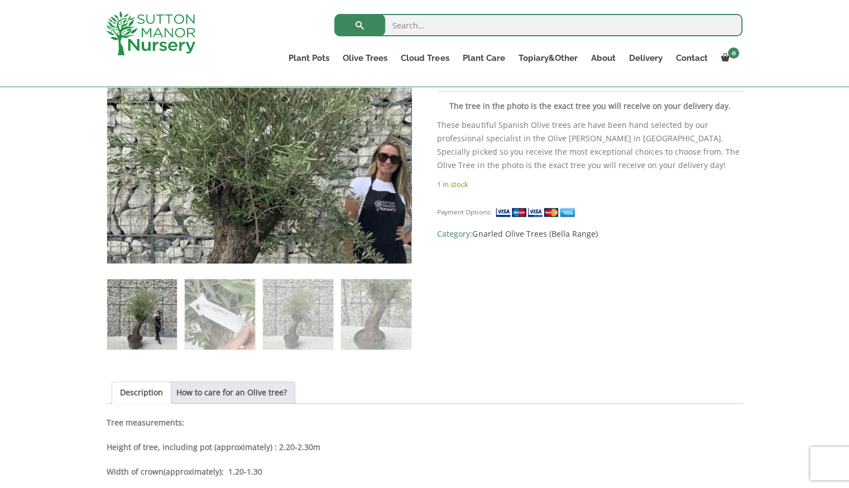
scroll to position [300, 0]
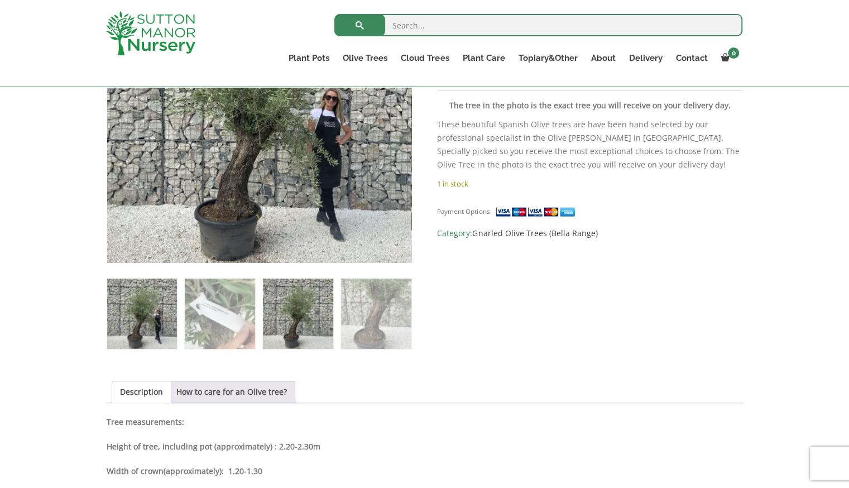
click at [286, 319] on img at bounding box center [298, 313] width 70 height 70
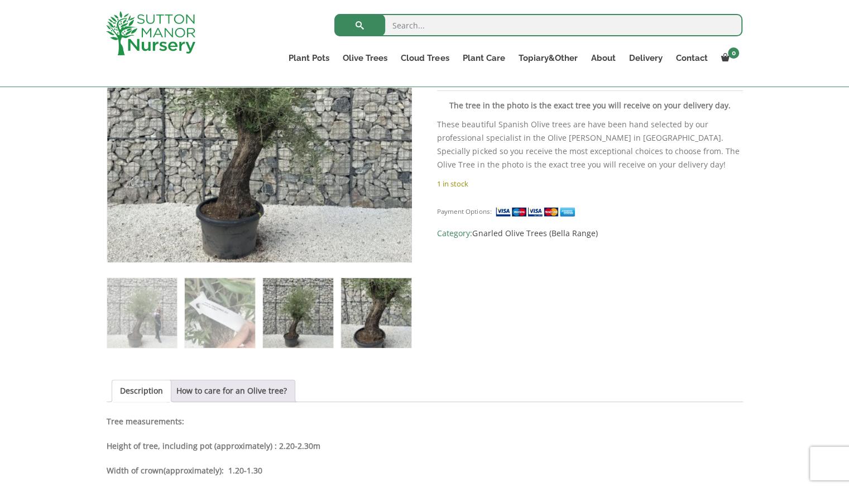
click at [362, 325] on img at bounding box center [376, 313] width 70 height 70
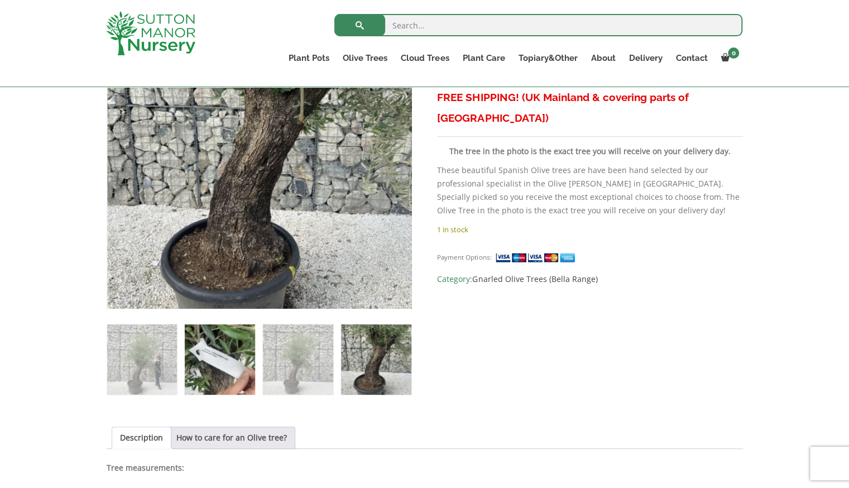
scroll to position [258, 0]
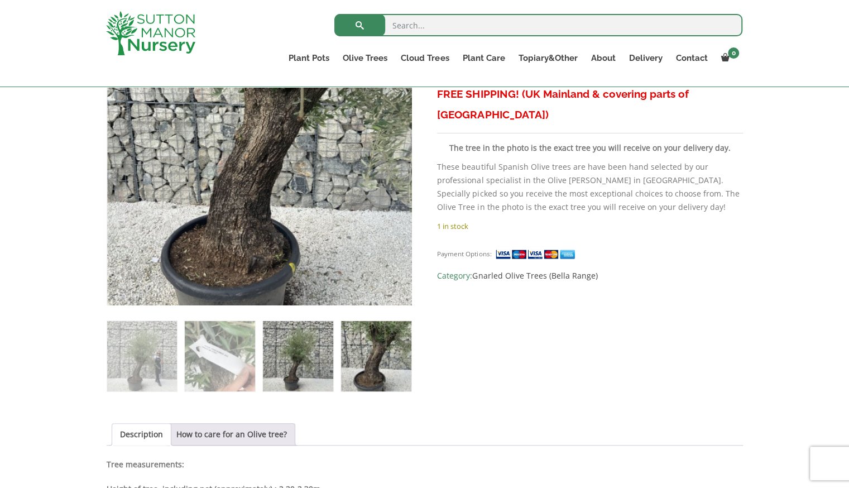
click at [319, 353] on img at bounding box center [298, 356] width 70 height 70
